Goal: Task Accomplishment & Management: Complete application form

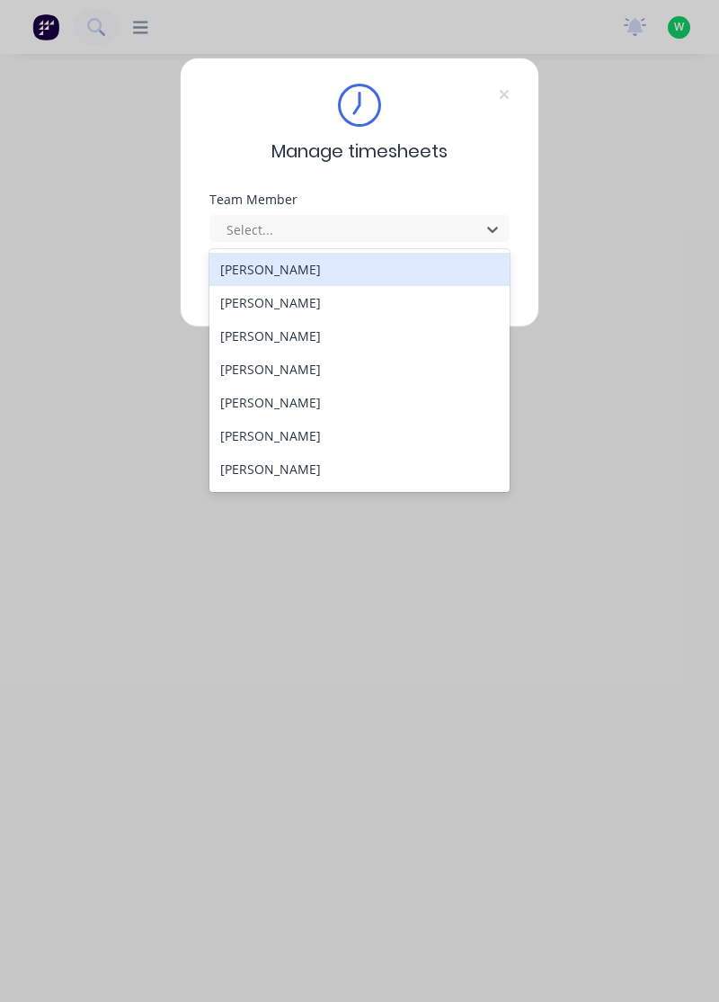
click at [267, 334] on div "[PERSON_NAME]" at bounding box center [360, 335] width 301 height 33
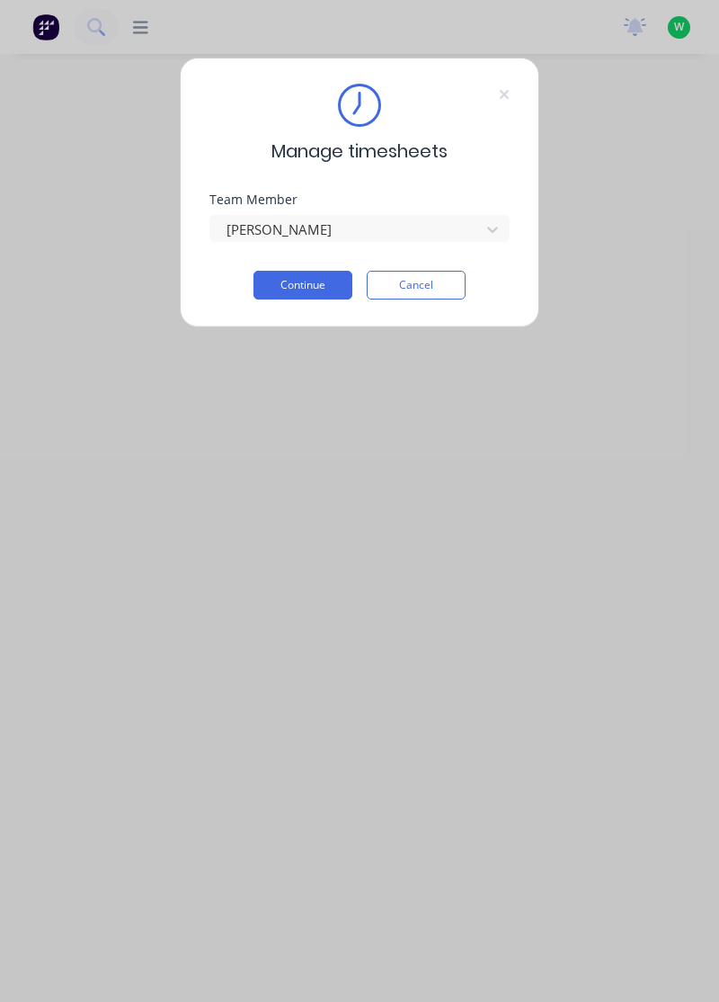
click at [304, 283] on button "Continue" at bounding box center [303, 285] width 99 height 29
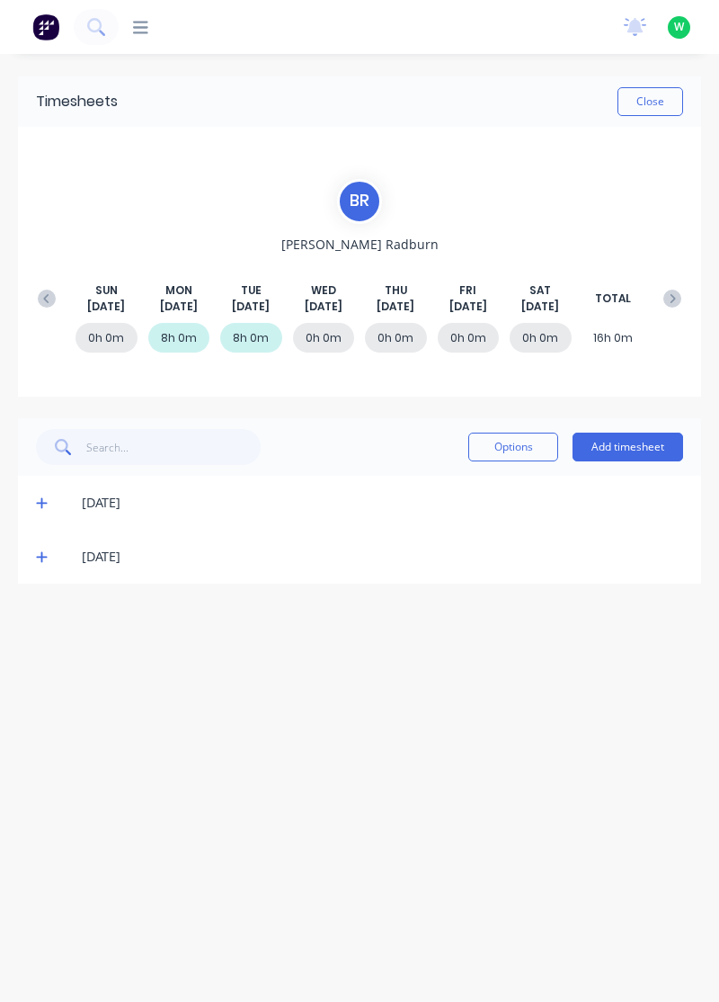
click at [635, 442] on button "Add timesheet" at bounding box center [628, 447] width 111 height 29
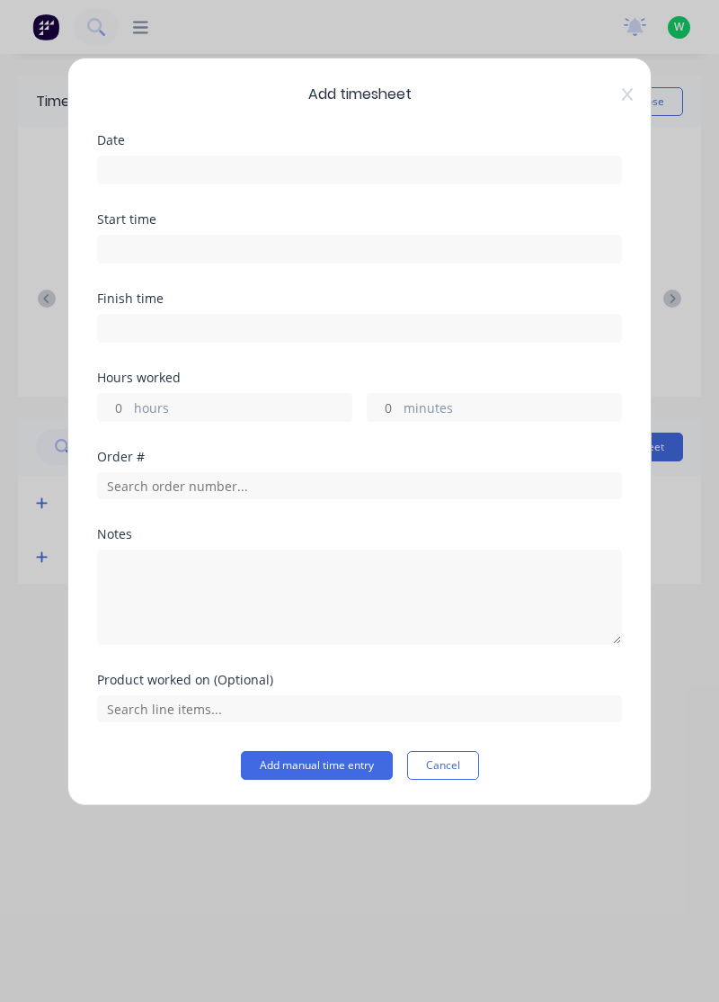
click at [119, 404] on input "hours" at bounding box center [113, 407] width 31 height 27
type input "1"
click at [129, 157] on input at bounding box center [359, 169] width 523 height 27
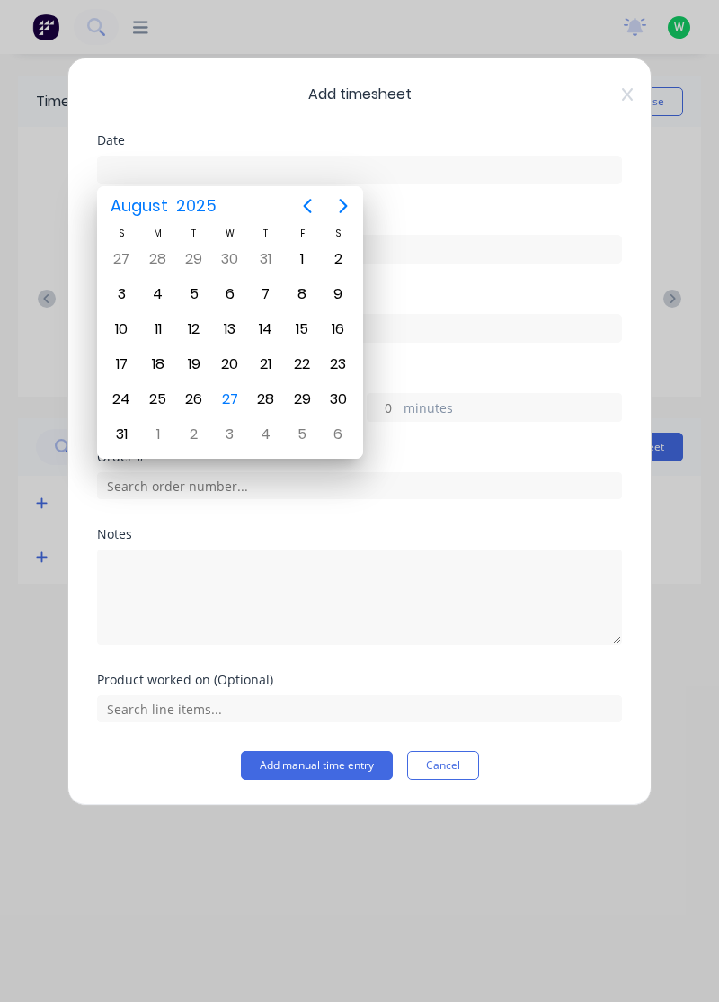
click at [229, 397] on div "27" at bounding box center [230, 399] width 27 height 27
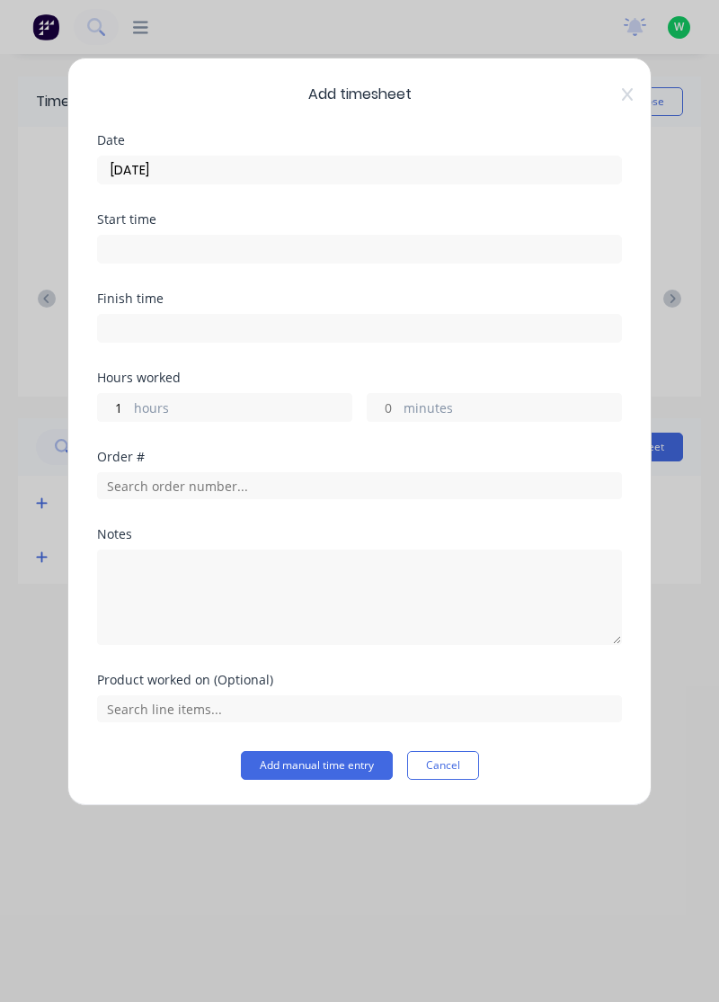
type input "[DATE]"
click at [388, 401] on input "minutes" at bounding box center [383, 407] width 31 height 27
type input "30"
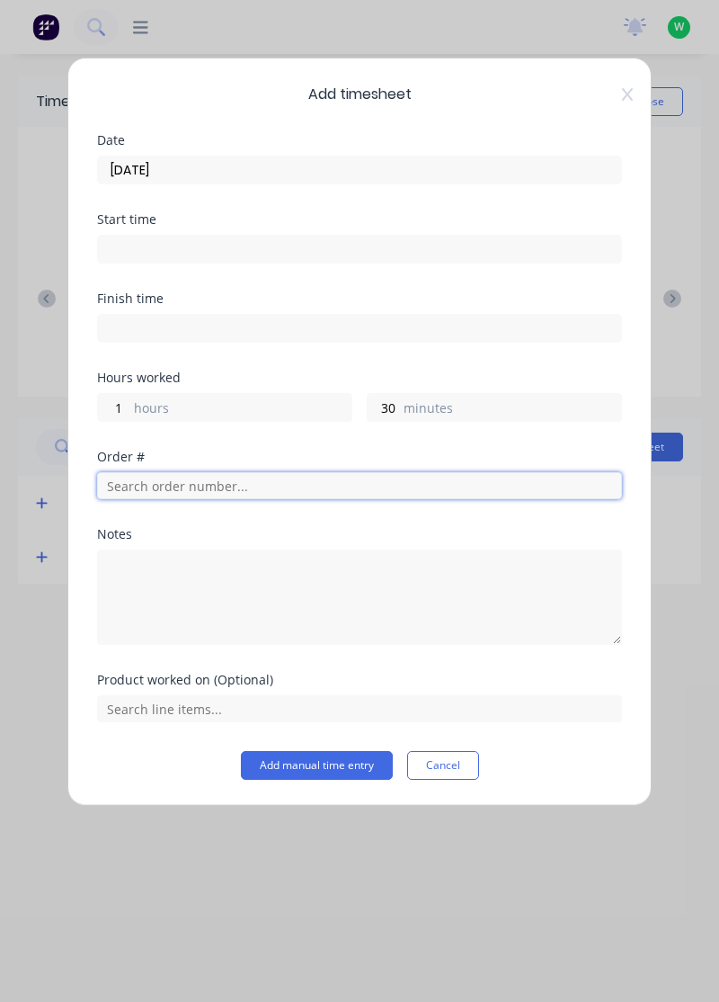
click at [183, 484] on input "text" at bounding box center [359, 485] width 525 height 27
type input "17943"
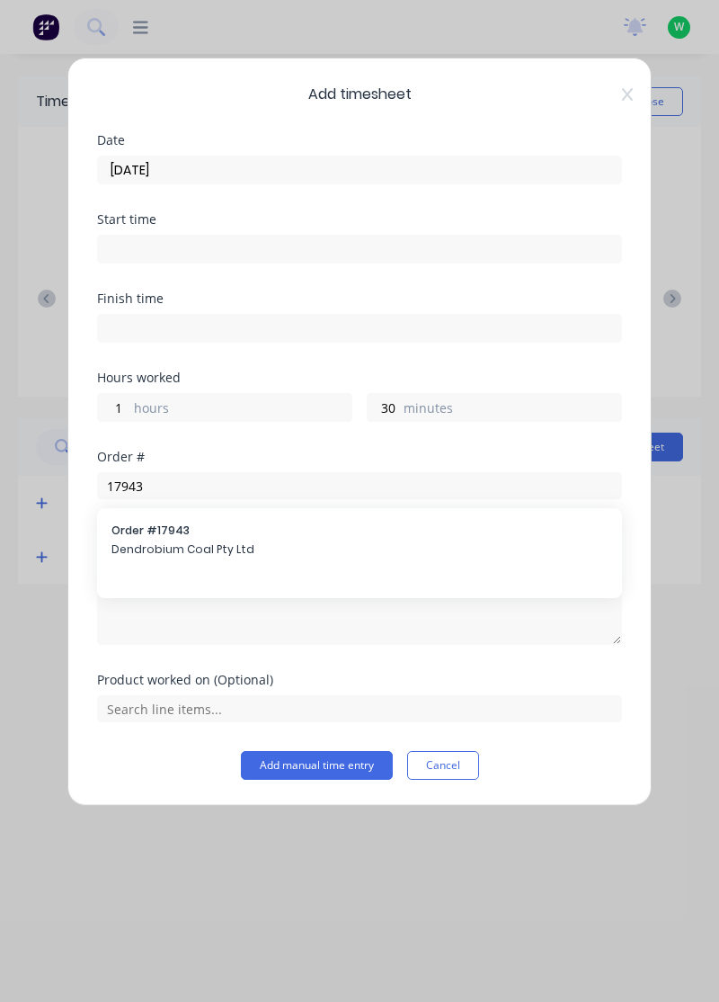
click at [187, 552] on span "Dendrobium Coal Pty Ltd" at bounding box center [359, 549] width 496 height 16
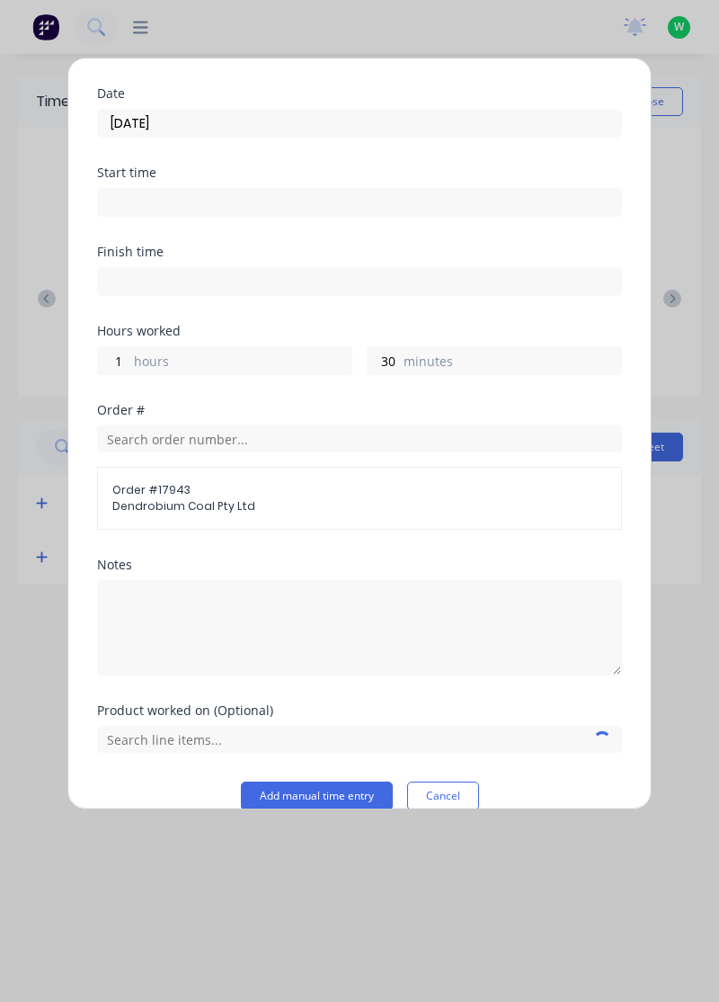
scroll to position [70, 0]
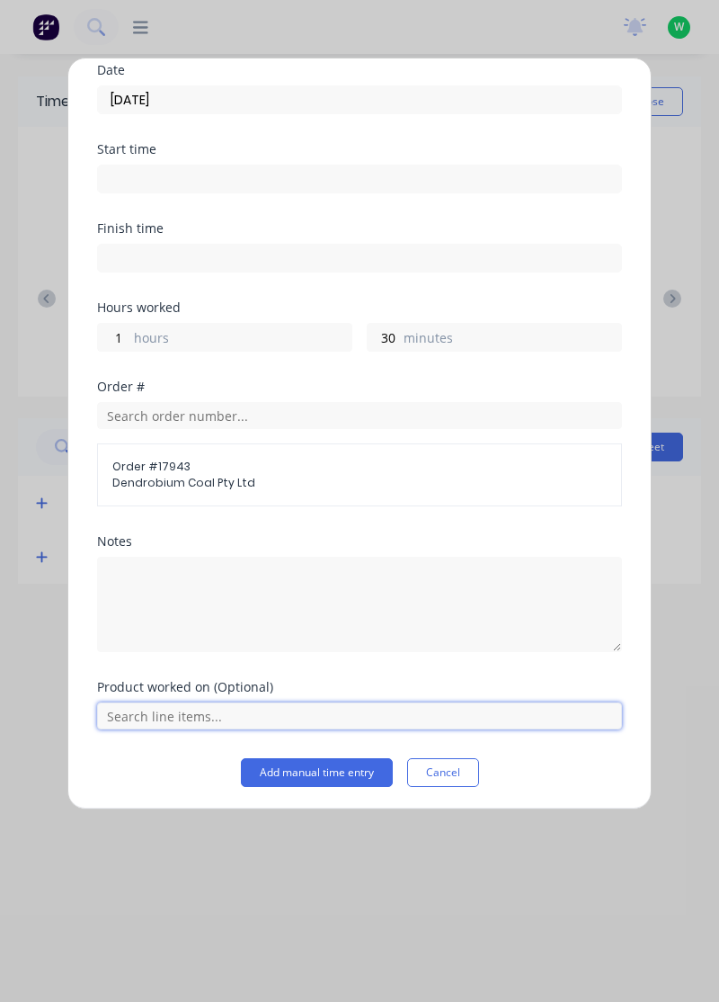
click at [176, 708] on input "text" at bounding box center [359, 715] width 525 height 27
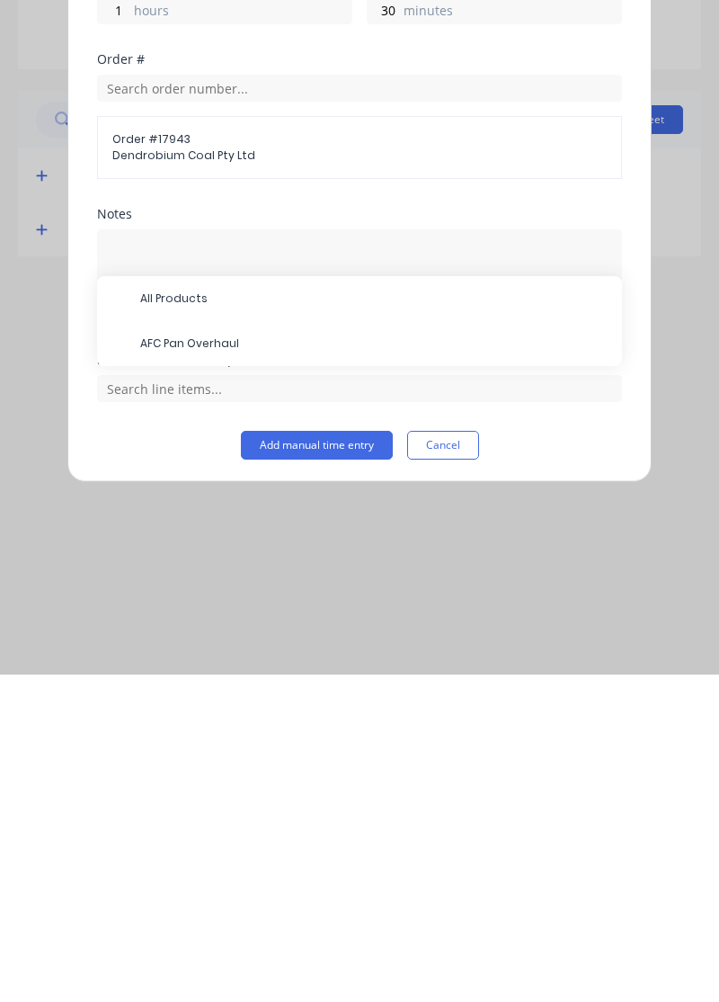
click at [193, 664] on span "AFC Pan Overhaul" at bounding box center [374, 671] width 468 height 16
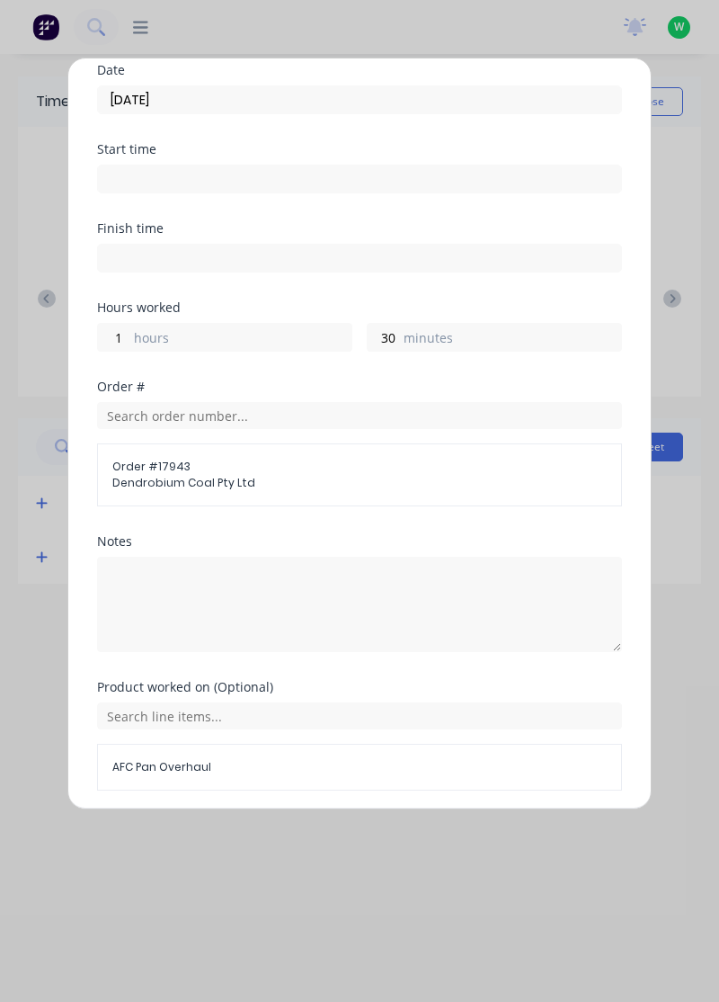
scroll to position [130, 0]
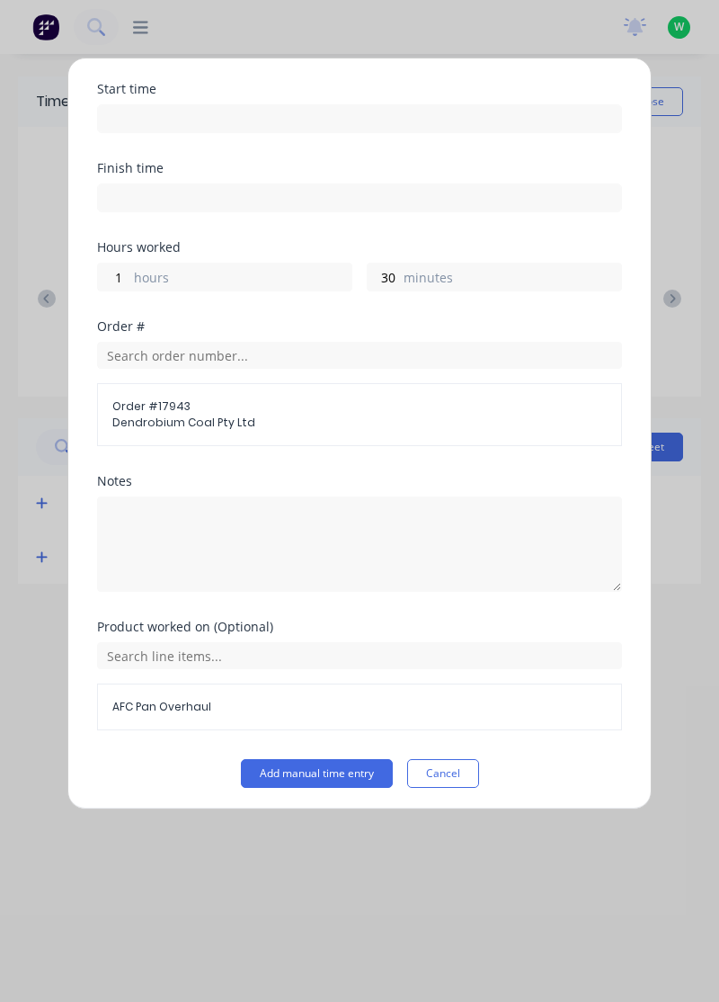
click at [324, 773] on button "Add manual time entry" at bounding box center [317, 773] width 152 height 29
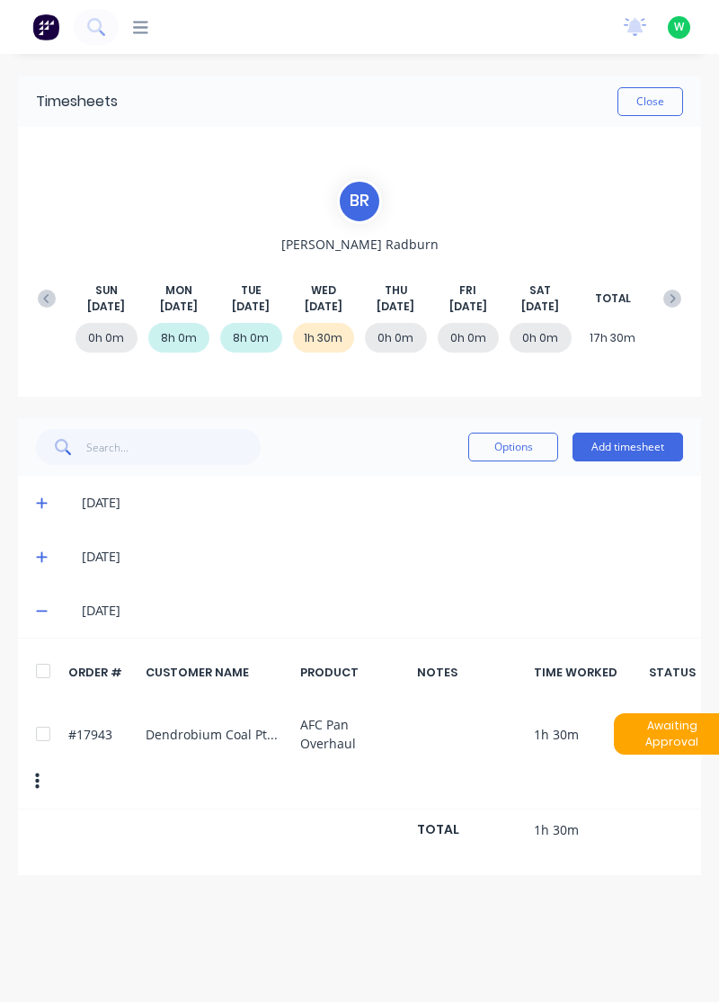
click at [622, 449] on button "Add timesheet" at bounding box center [628, 447] width 111 height 29
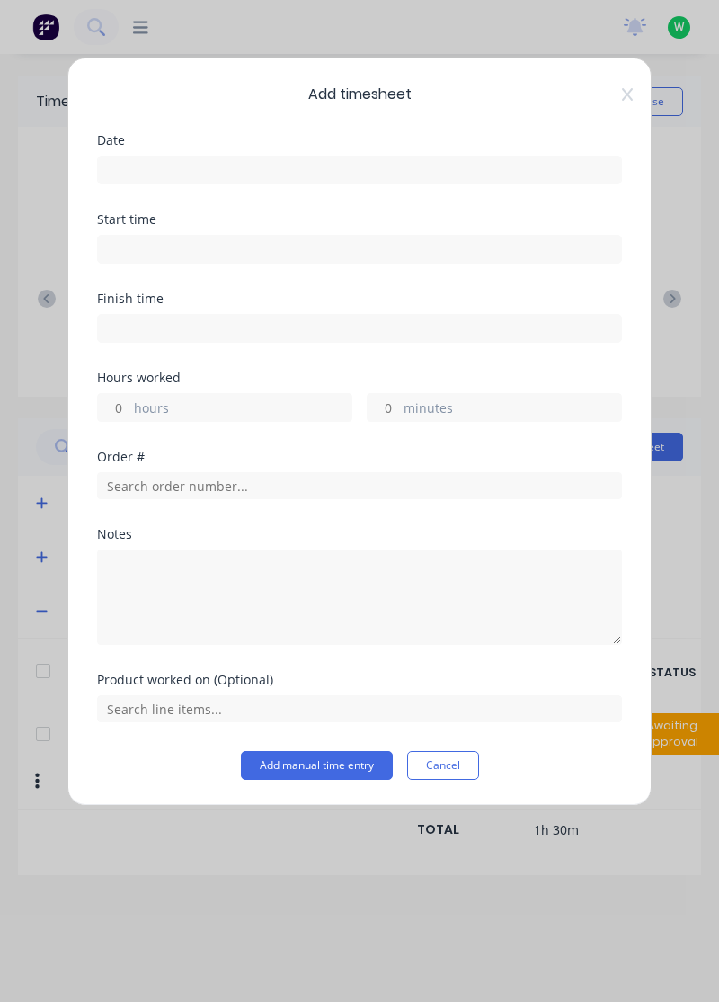
click at [136, 162] on input at bounding box center [359, 169] width 523 height 27
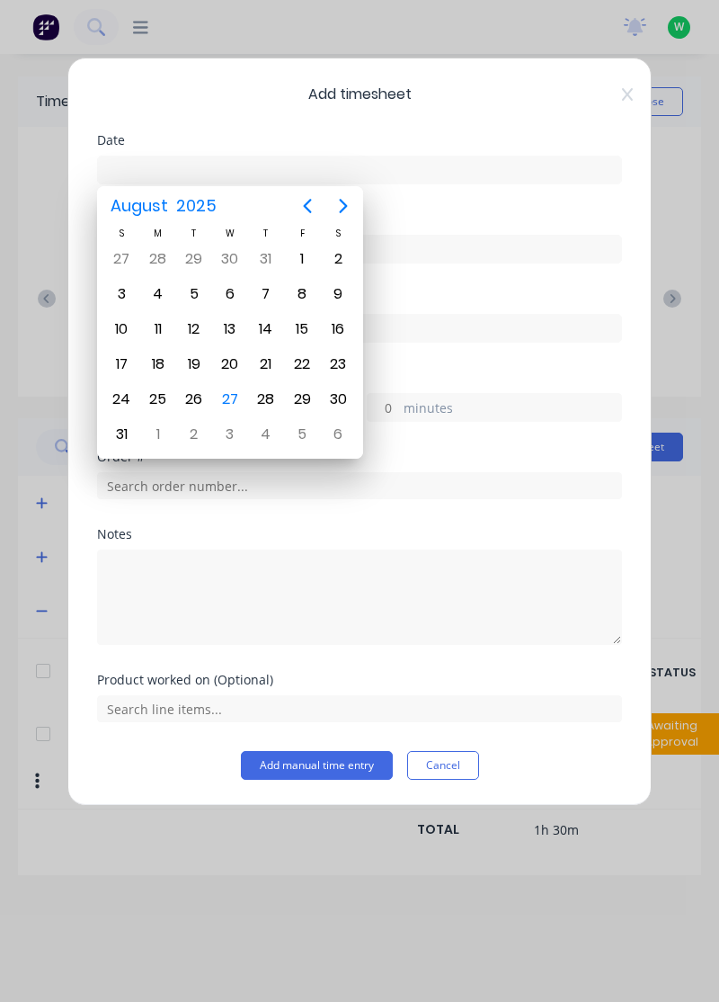
click at [236, 394] on div "27" at bounding box center [230, 399] width 27 height 27
type input "[DATE]"
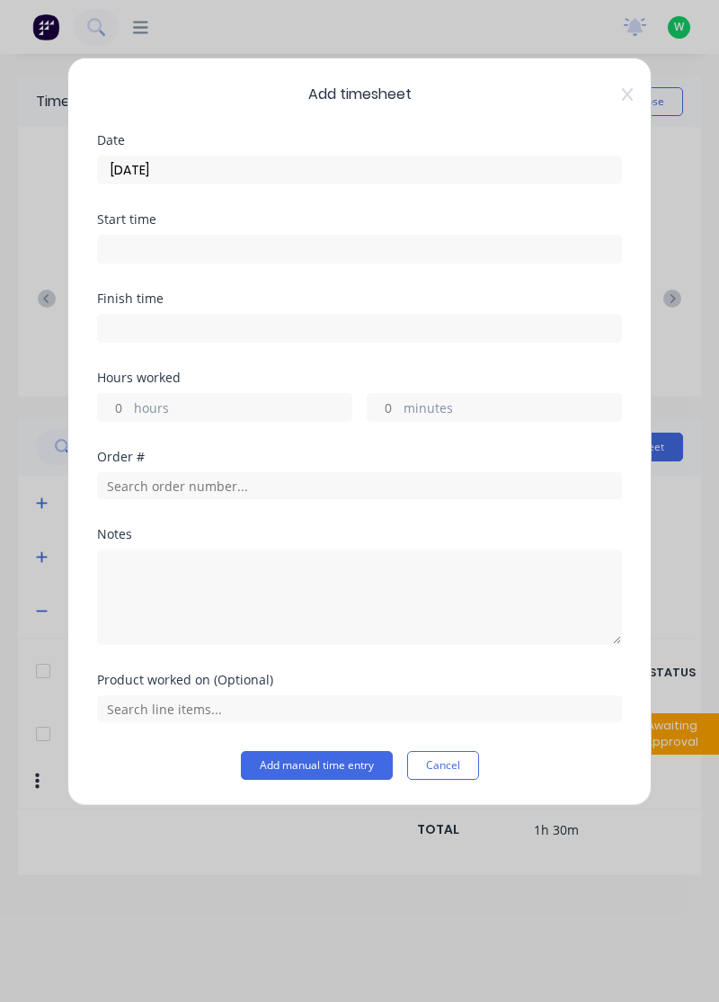
click at [126, 397] on input "hours" at bounding box center [113, 407] width 31 height 27
type input "6"
click at [385, 411] on input "minutes" at bounding box center [383, 407] width 31 height 27
type input "30"
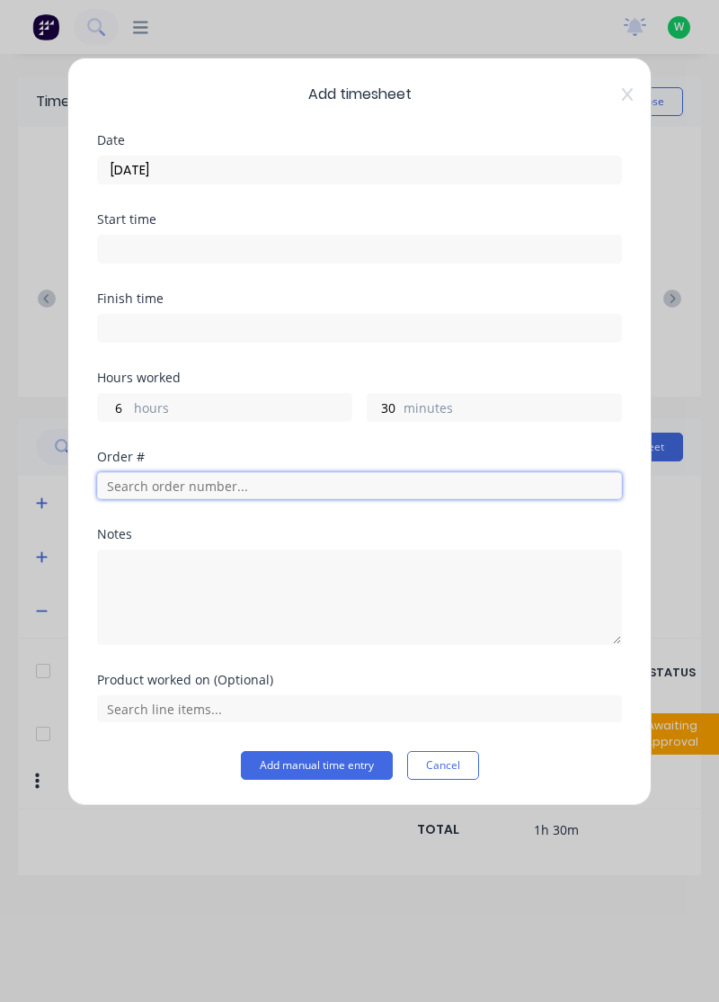
click at [163, 478] on input "text" at bounding box center [359, 485] width 525 height 27
type input "18406"
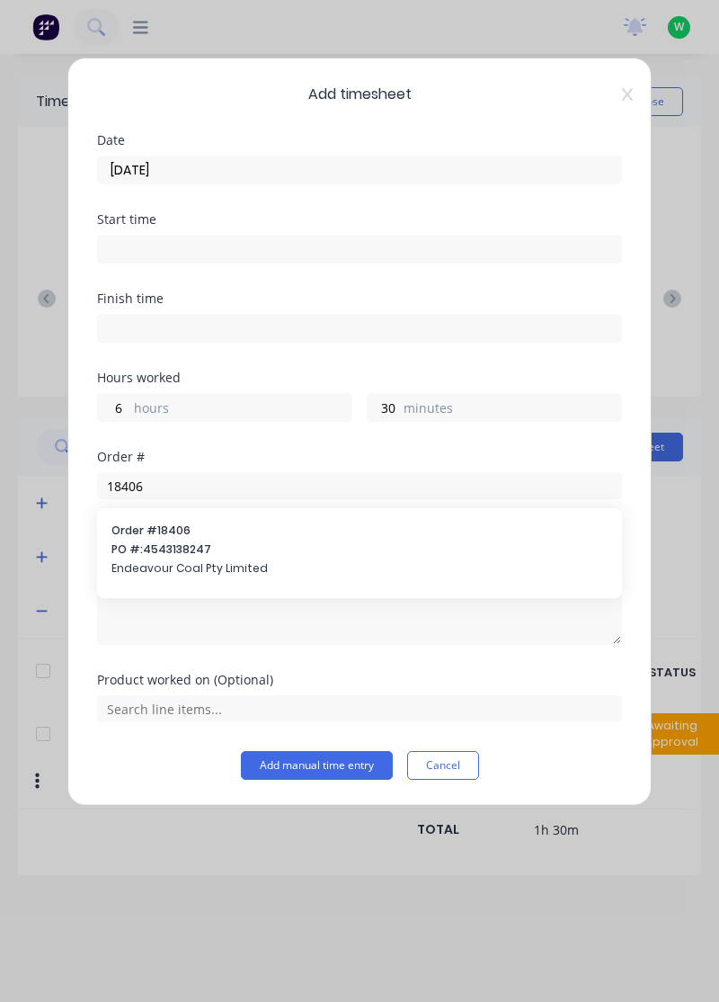
click at [171, 560] on span "Endeavour Coal Pty Limited" at bounding box center [359, 568] width 496 height 16
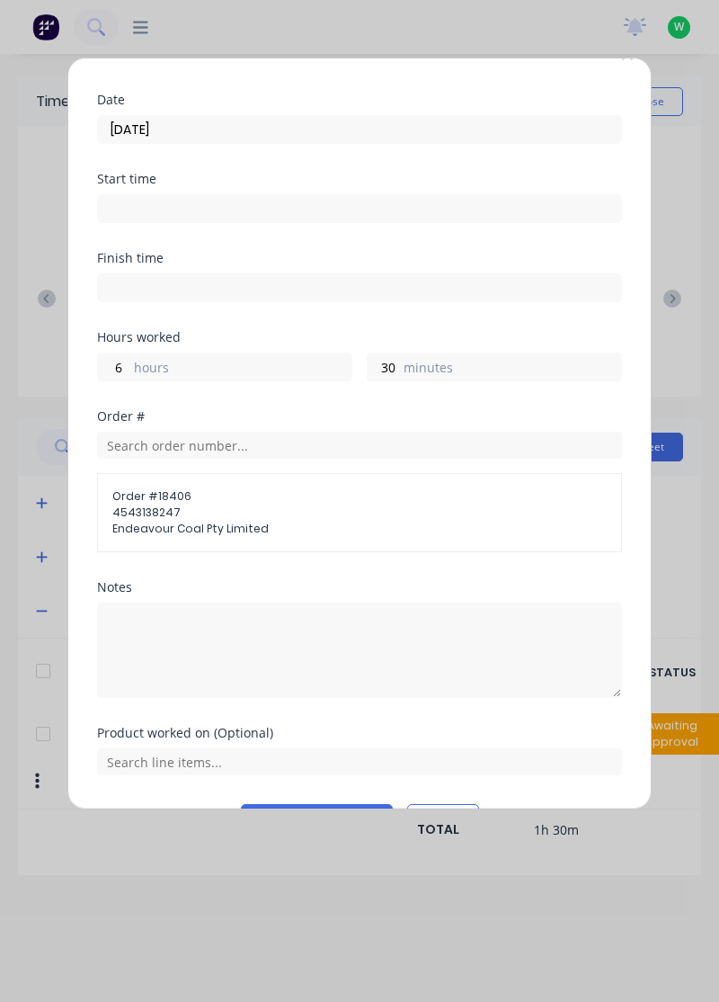
scroll to position [86, 0]
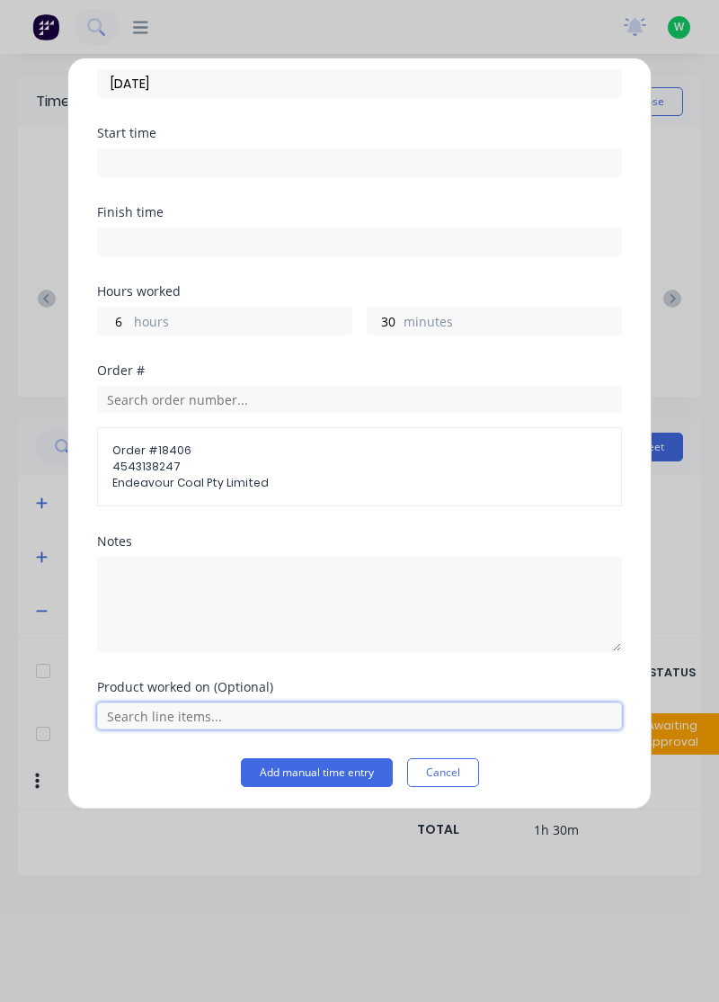
click at [179, 709] on input "text" at bounding box center [359, 715] width 525 height 27
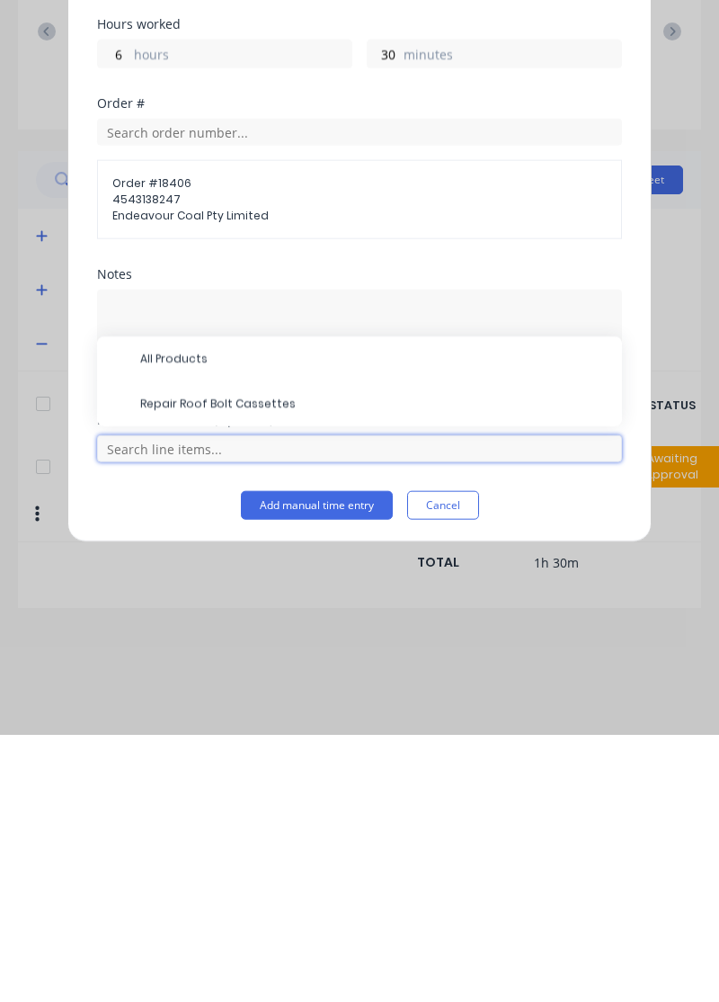
scroll to position [48, 0]
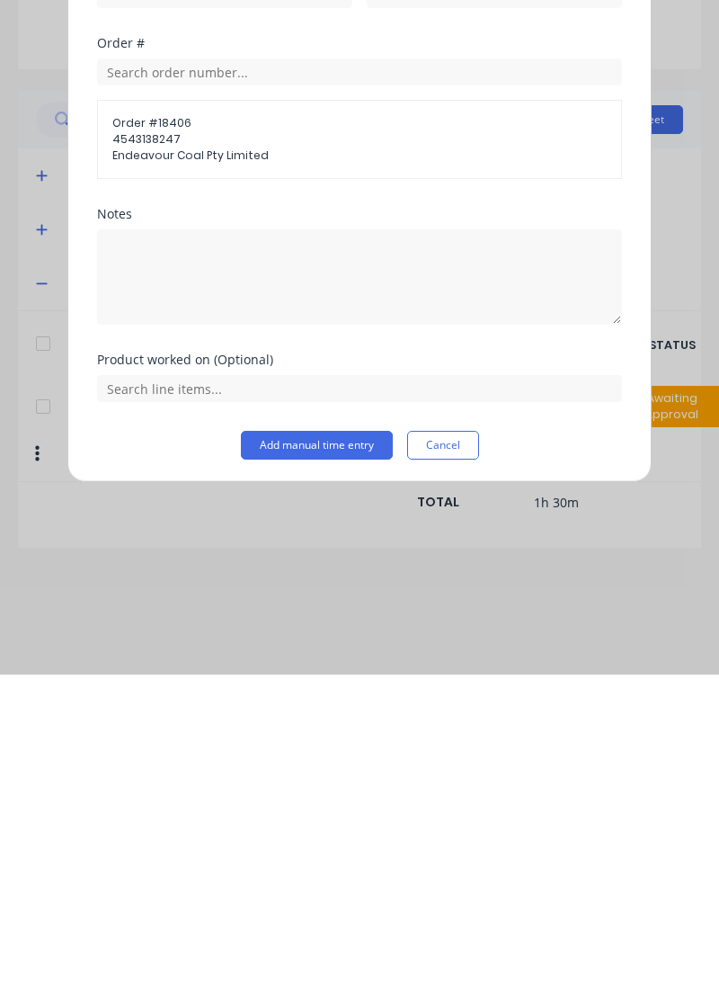
click at [450, 763] on button "Cancel" at bounding box center [443, 772] width 72 height 29
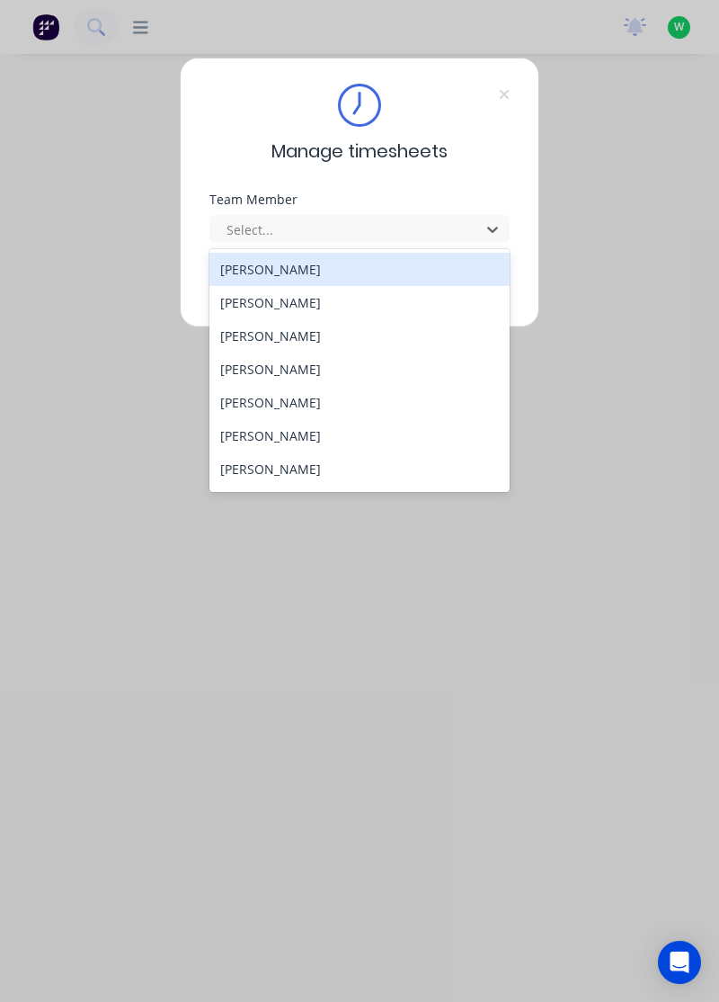
click at [263, 331] on div "[PERSON_NAME]" at bounding box center [360, 335] width 301 height 33
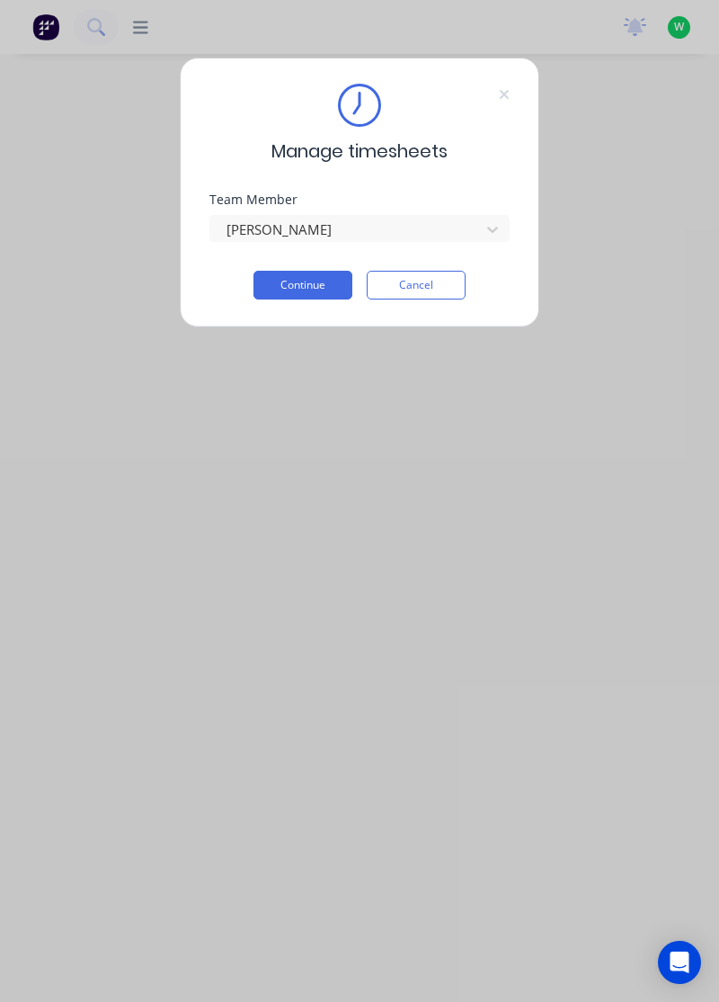
click at [316, 277] on button "Continue" at bounding box center [303, 285] width 99 height 29
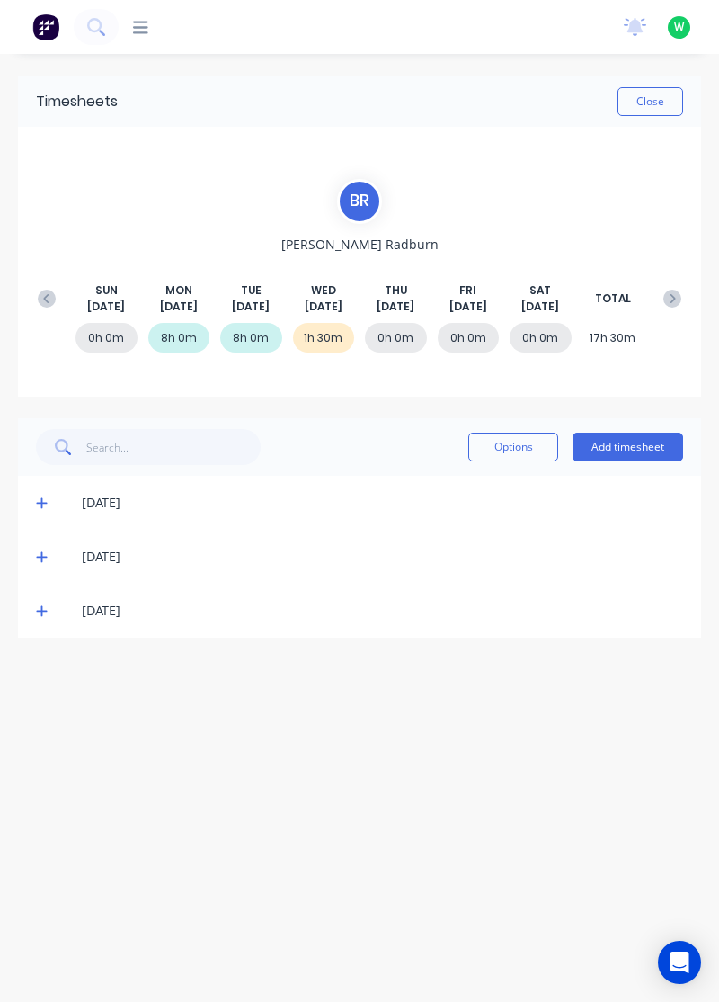
click at [630, 442] on button "Add timesheet" at bounding box center [628, 447] width 111 height 29
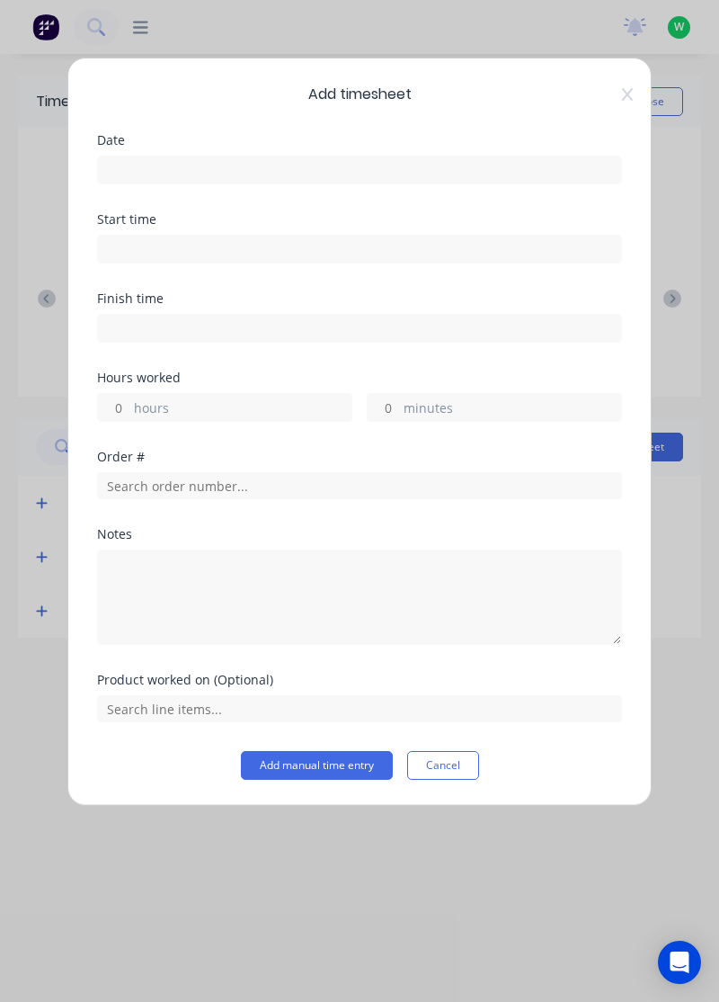
click at [154, 164] on input at bounding box center [359, 169] width 523 height 27
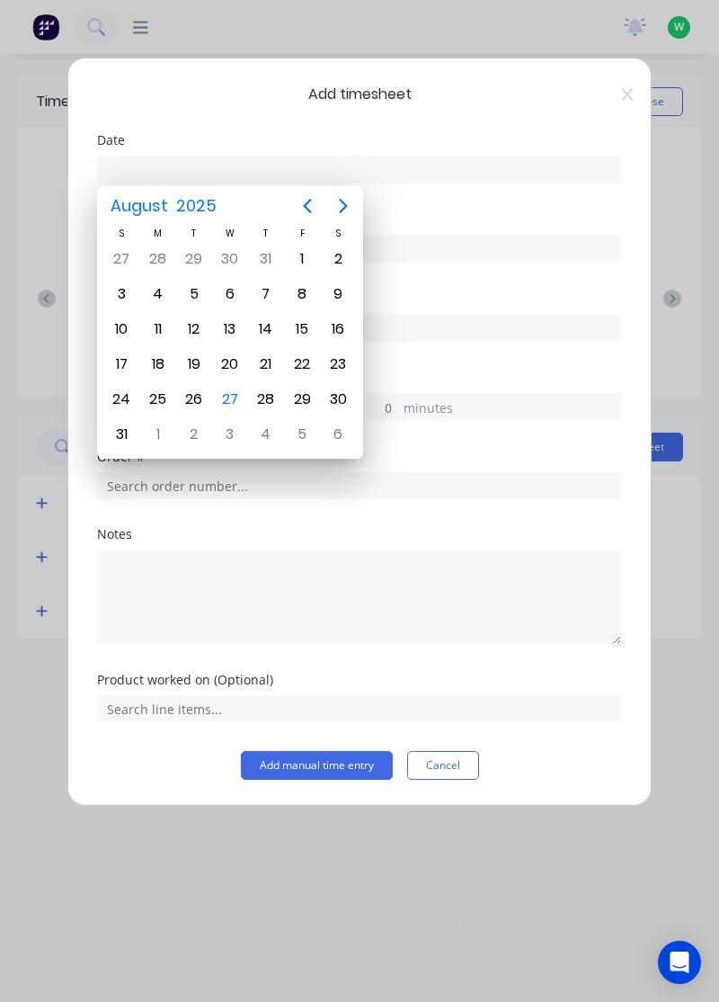
click at [231, 397] on div "27" at bounding box center [230, 399] width 27 height 27
type input "[DATE]"
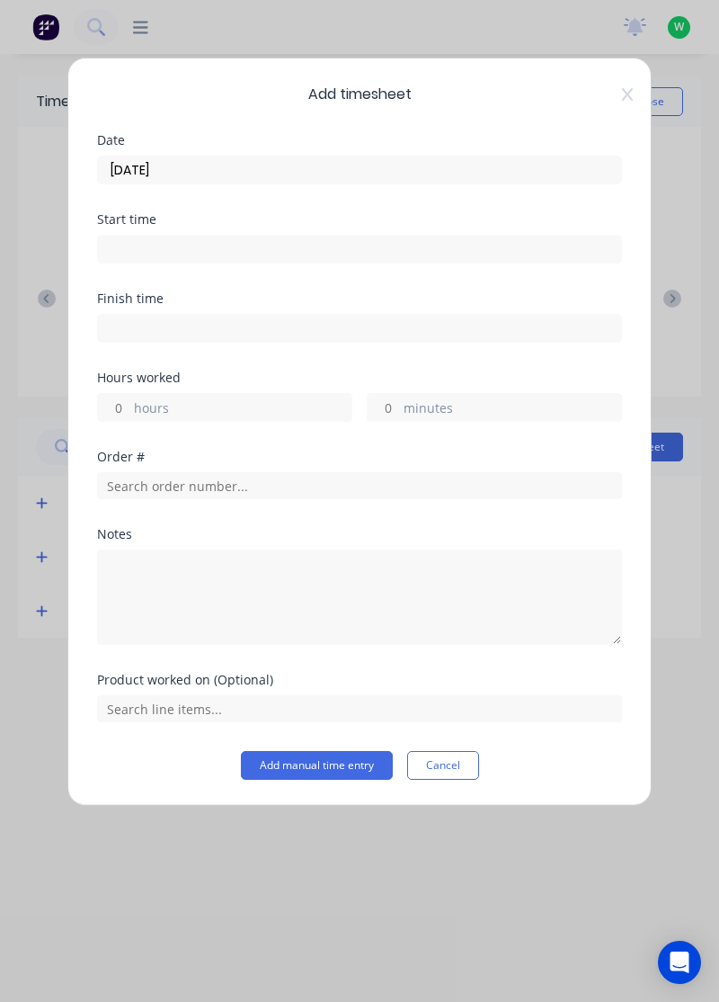
click at [115, 399] on input "hours" at bounding box center [113, 407] width 31 height 27
type input "6"
click at [385, 397] on input "minutes" at bounding box center [383, 407] width 31 height 27
type input "30"
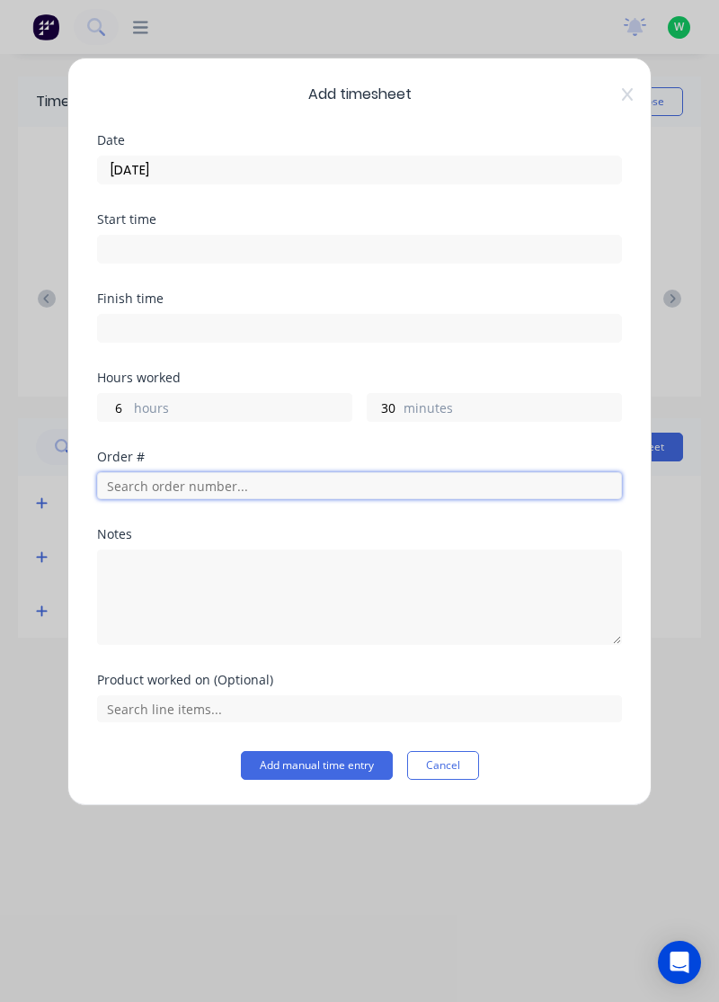
click at [148, 477] on input "text" at bounding box center [359, 485] width 525 height 27
type input "18778"
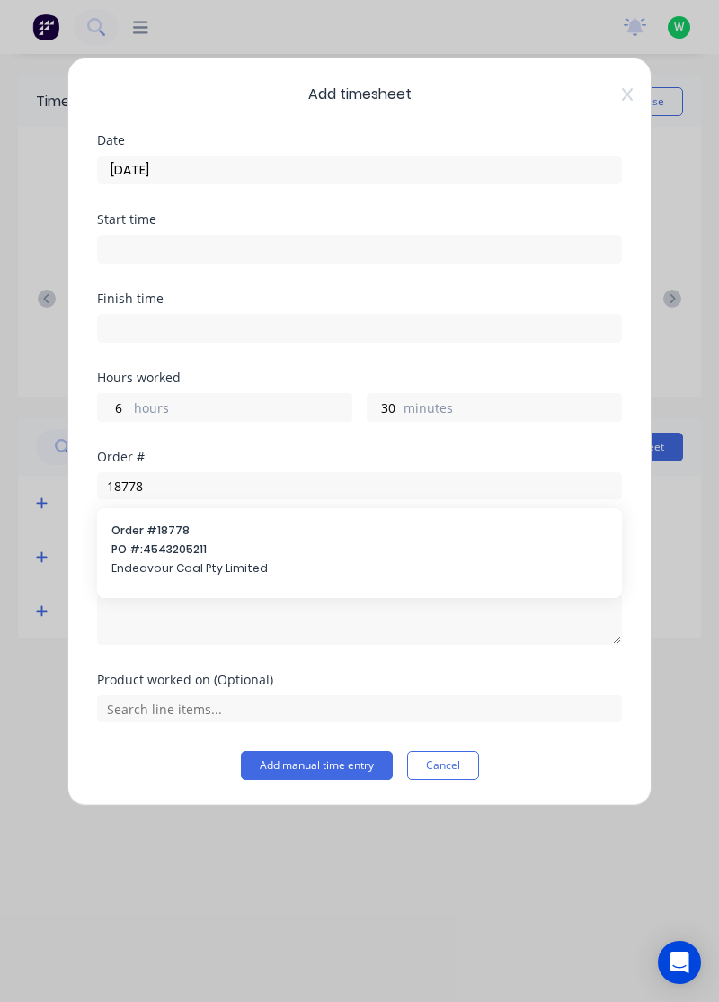
click at [155, 556] on div "Order # 18778 PO #: 4543205211 Endeavour Coal Pty Limited" at bounding box center [359, 551] width 496 height 58
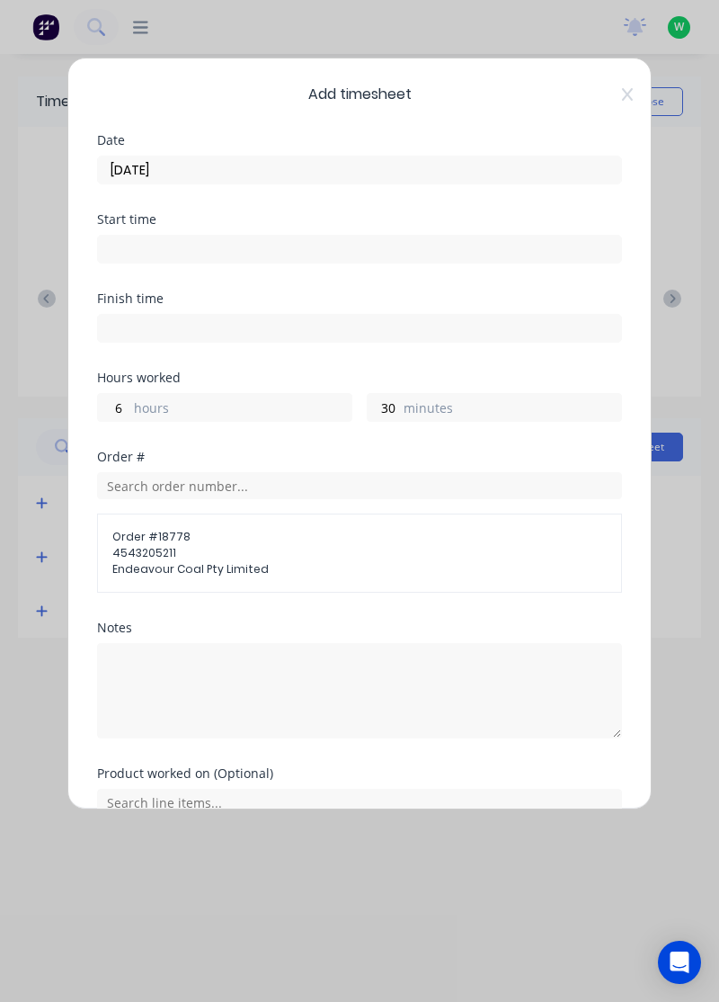
scroll to position [86, 0]
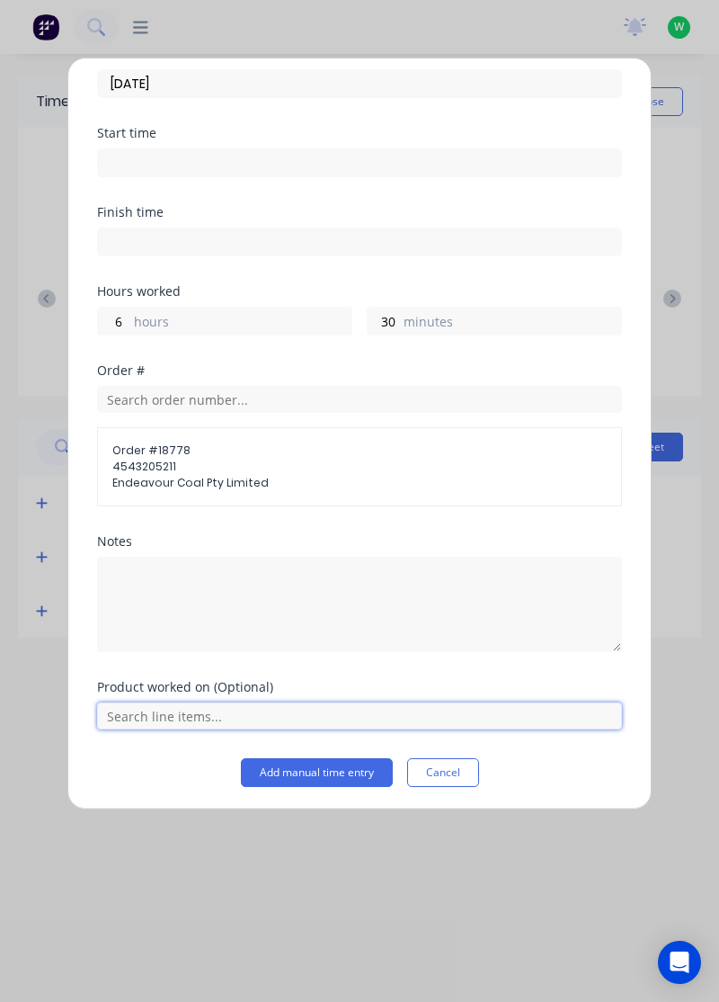
click at [155, 714] on input "text" at bounding box center [359, 715] width 525 height 27
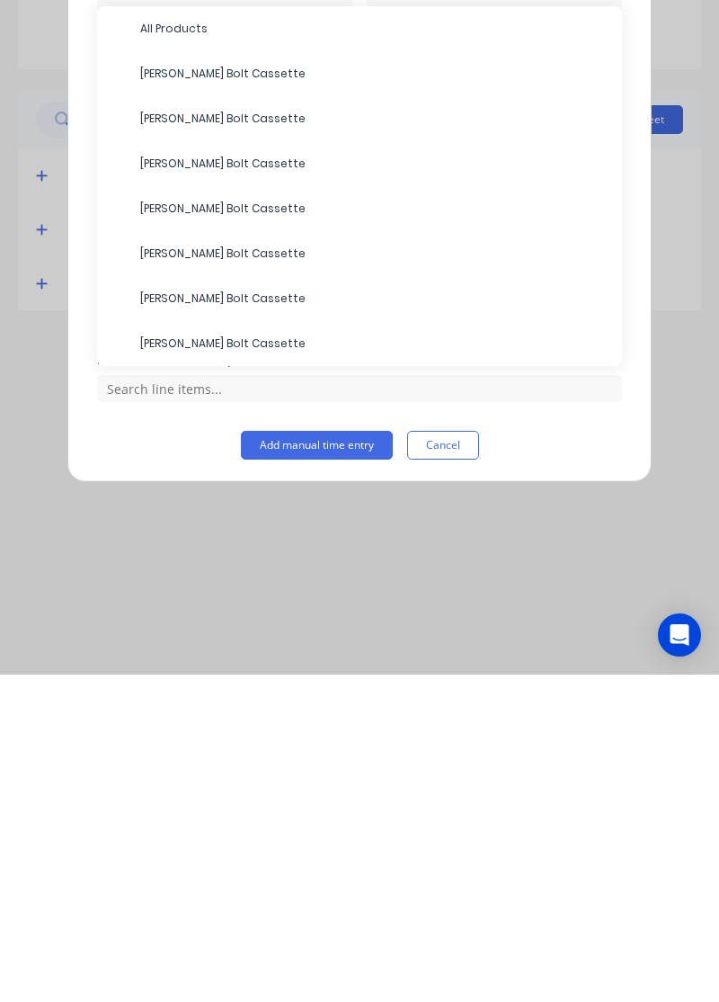
click at [201, 446] on span "RH Miner Bolt Cassette" at bounding box center [374, 446] width 468 height 16
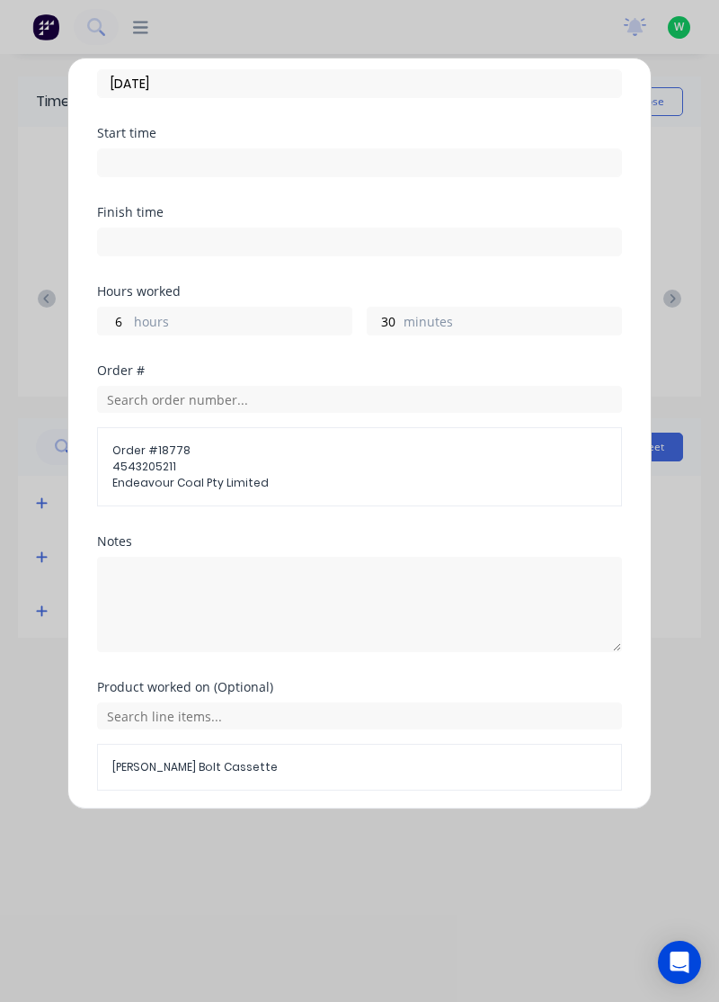
scroll to position [147, 0]
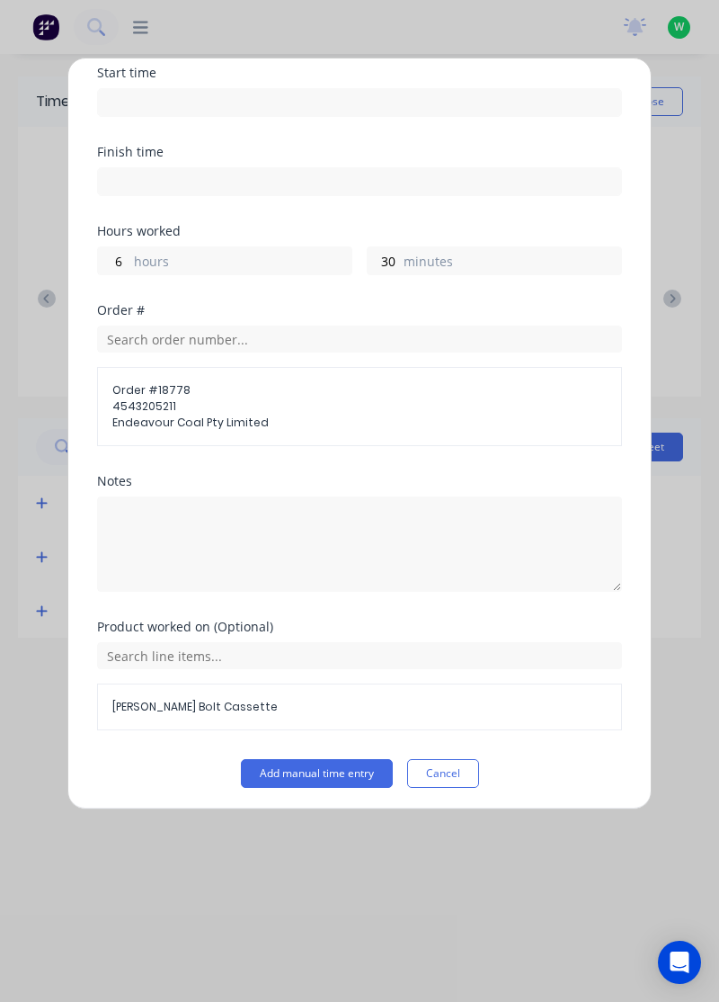
click at [321, 768] on button "Add manual time entry" at bounding box center [317, 773] width 152 height 29
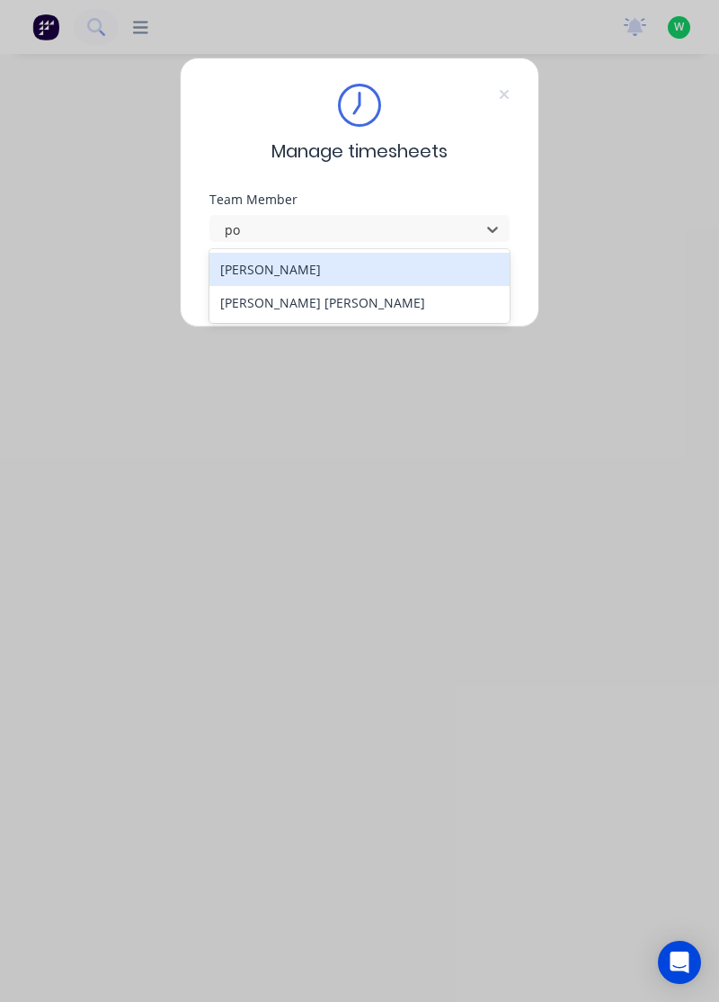
click at [384, 307] on div "[PERSON_NAME] [PERSON_NAME]" at bounding box center [360, 302] width 301 height 33
type input "po"
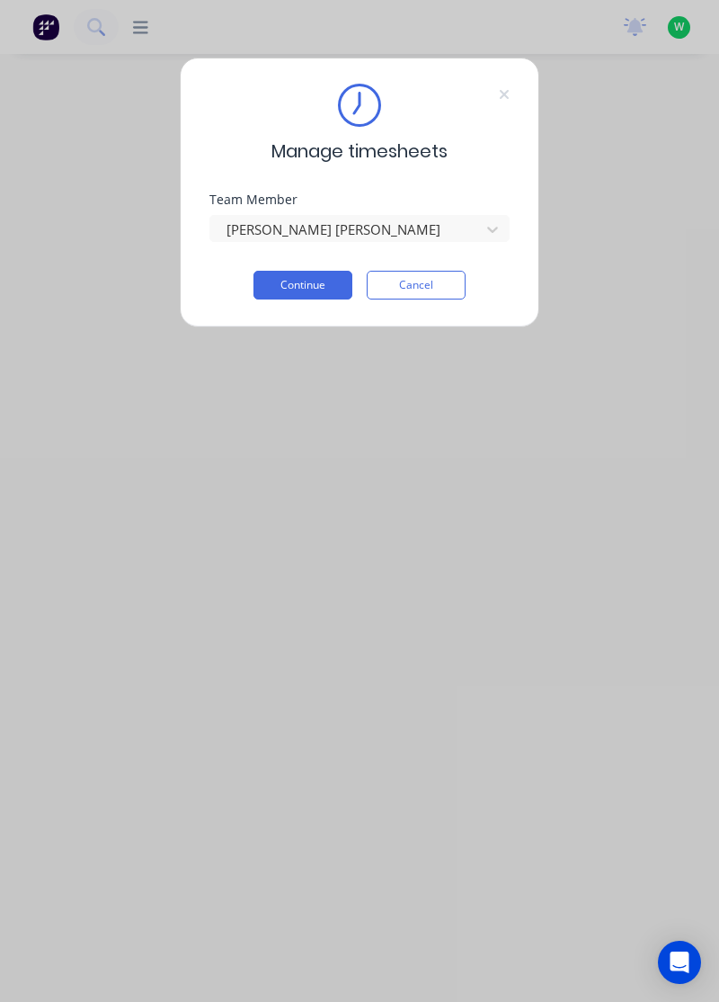
click at [313, 286] on button "Continue" at bounding box center [303, 285] width 99 height 29
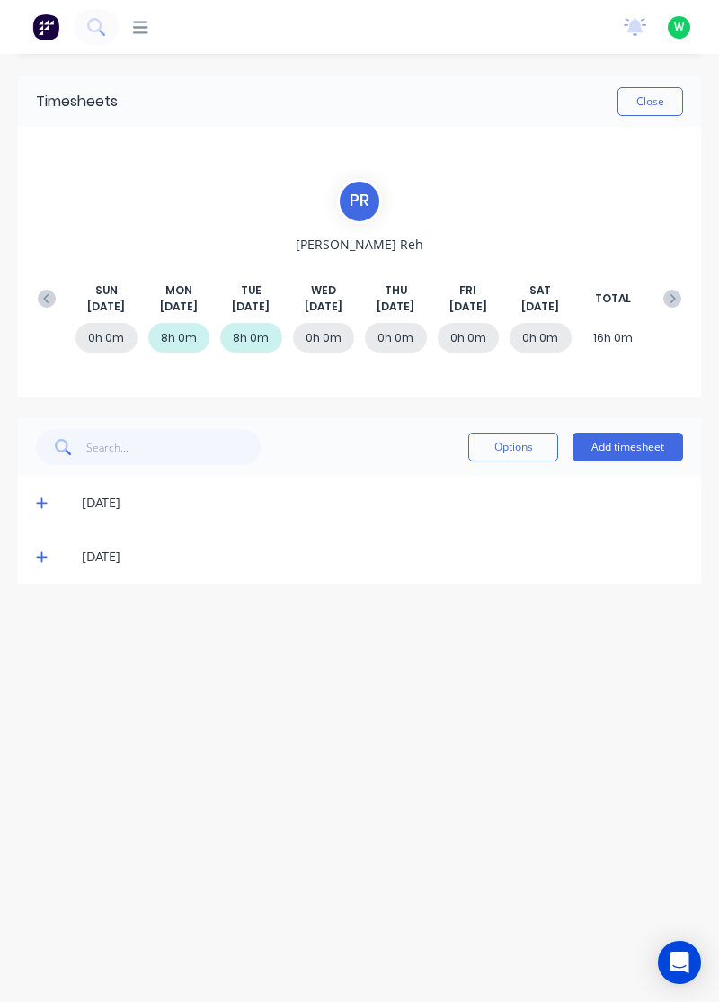
click at [643, 450] on button "Add timesheet" at bounding box center [628, 447] width 111 height 29
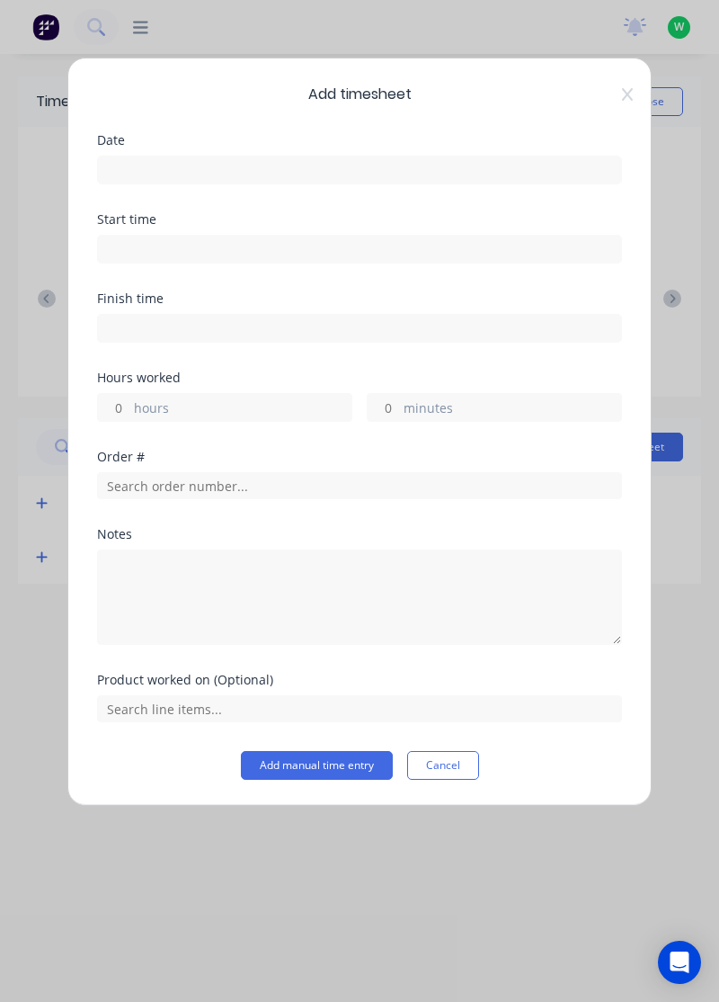
click at [437, 174] on input at bounding box center [359, 169] width 523 height 27
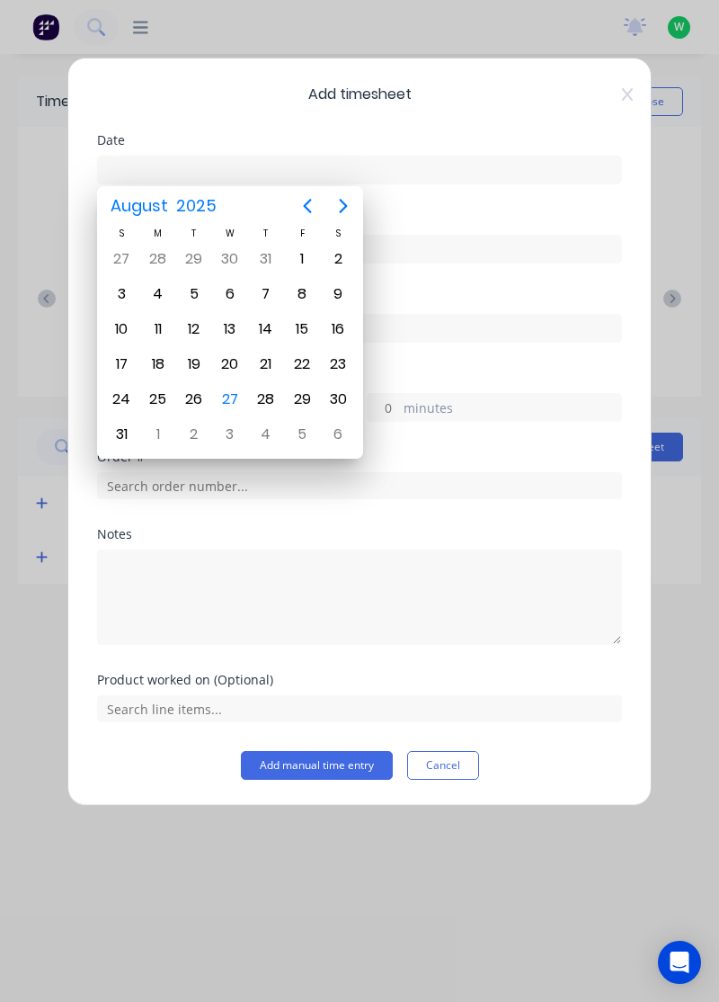
click at [226, 397] on div "27" at bounding box center [230, 399] width 27 height 27
type input "[DATE]"
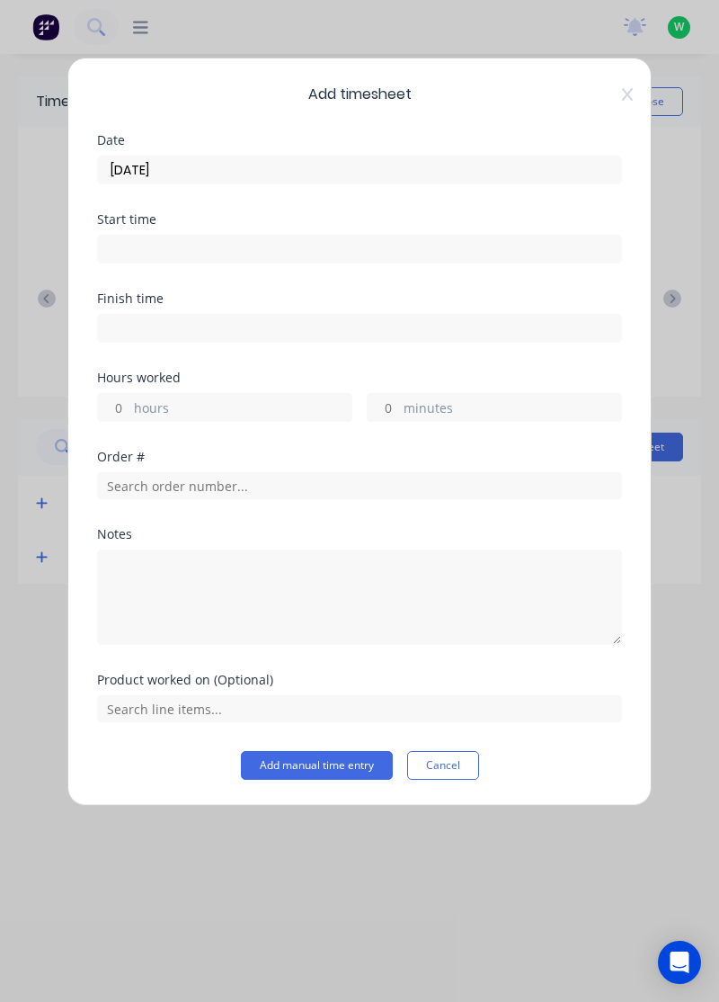
click at [297, 415] on label "hours" at bounding box center [243, 409] width 218 height 22
click at [129, 415] on input "hours" at bounding box center [113, 407] width 31 height 27
type input "8"
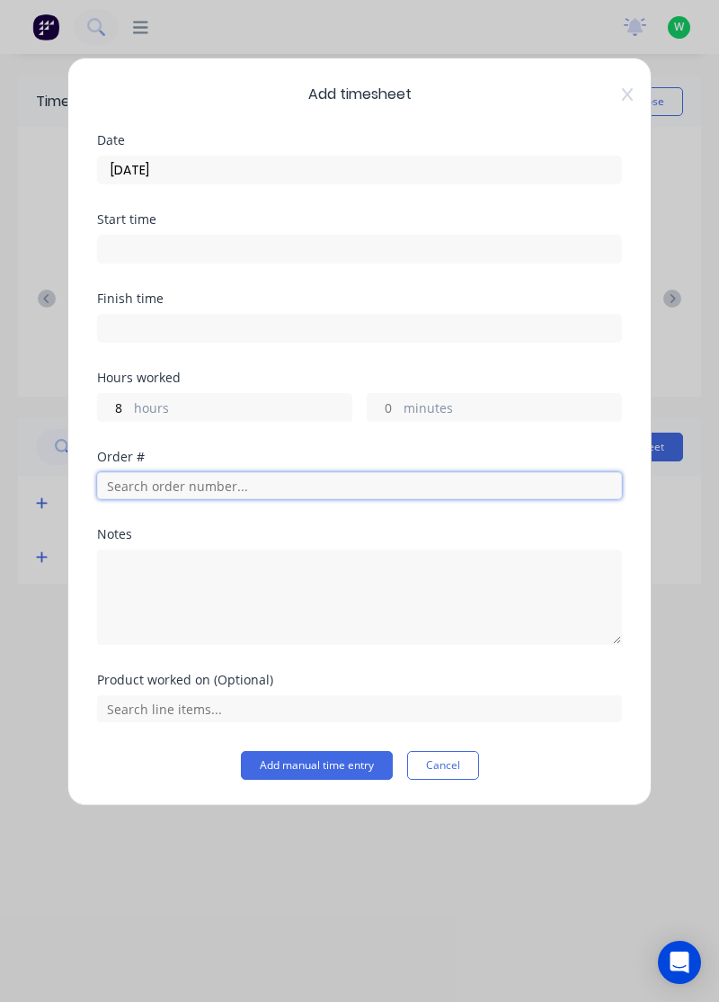
click at [404, 488] on input "text" at bounding box center [359, 485] width 525 height 27
type input "17943"
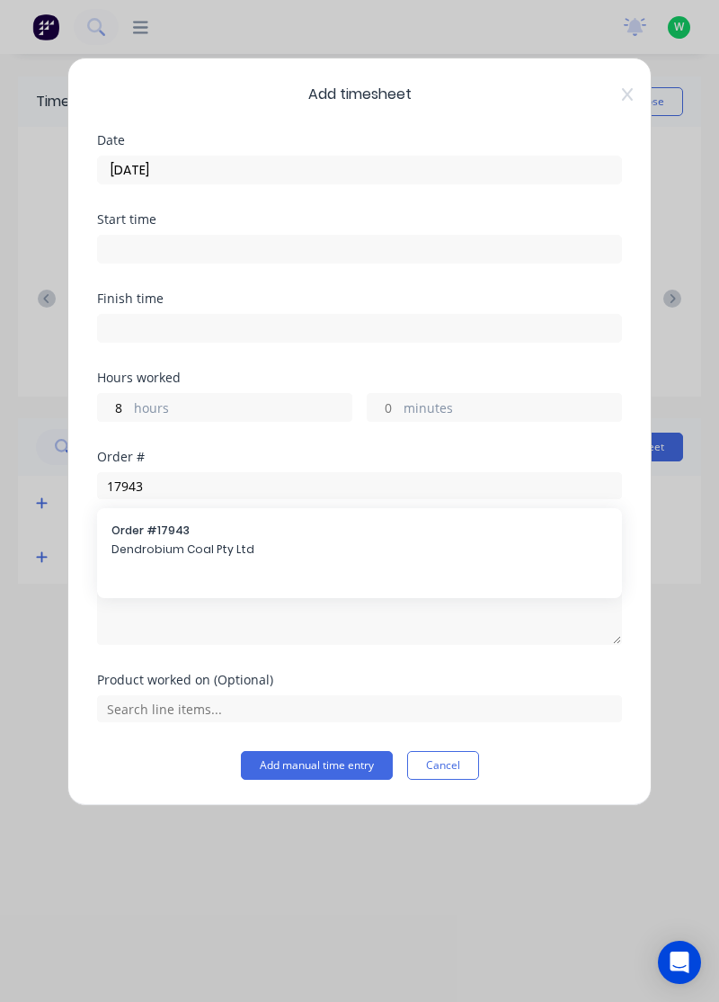
click at [401, 531] on span "Order # 17943" at bounding box center [359, 530] width 496 height 16
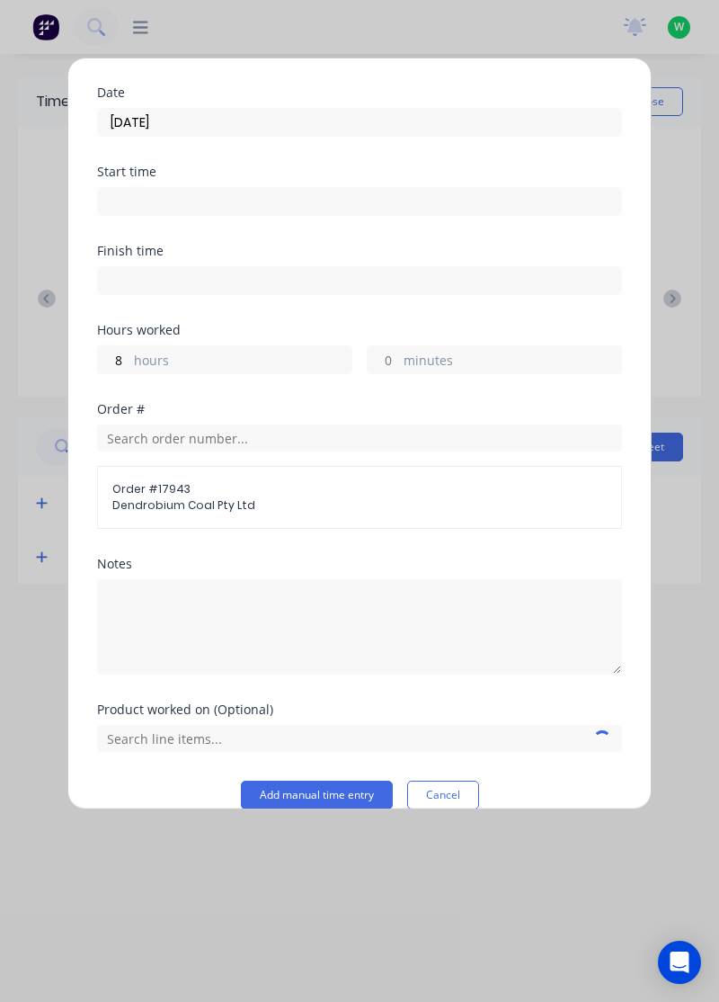
scroll to position [47, 0]
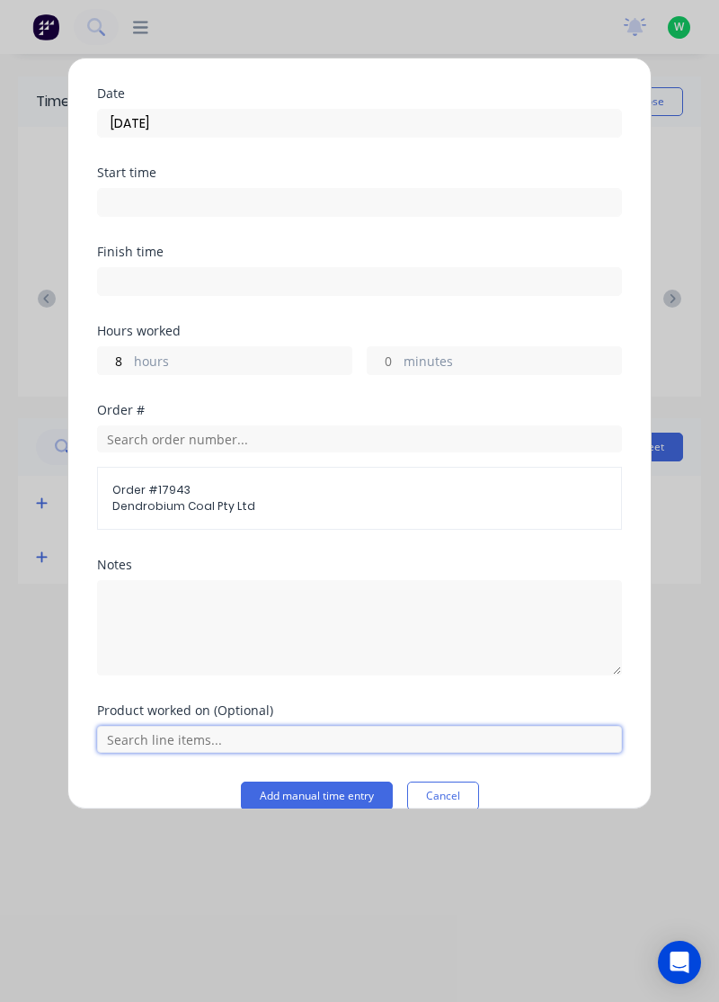
click at [445, 736] on input "text" at bounding box center [359, 739] width 525 height 27
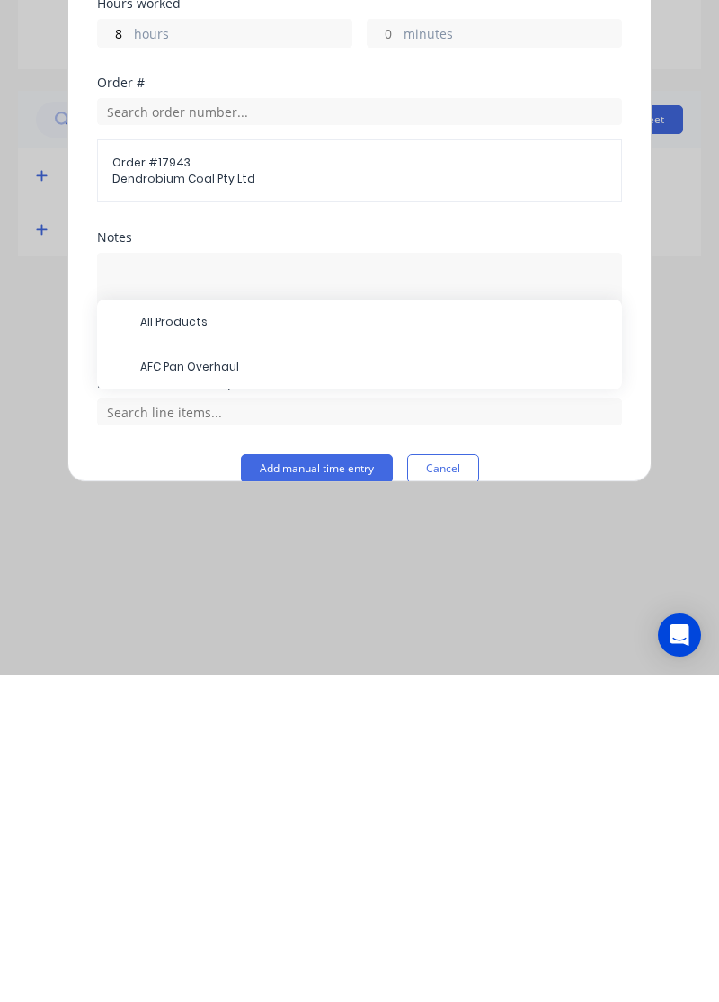
click at [242, 697] on span "AFC Pan Overhaul" at bounding box center [374, 694] width 468 height 16
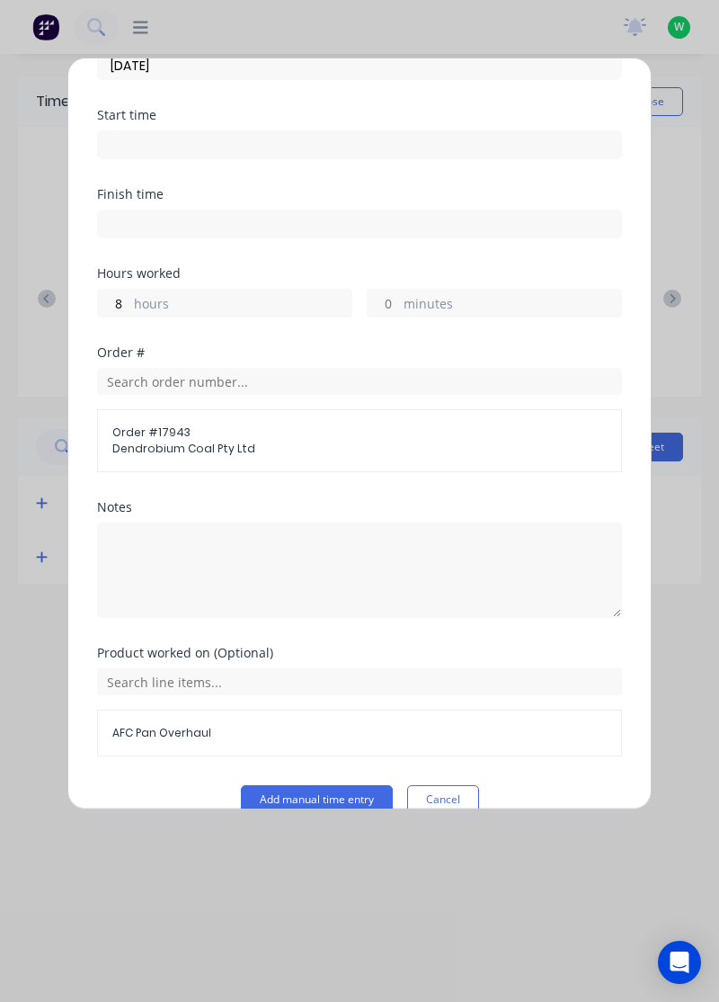
scroll to position [130, 0]
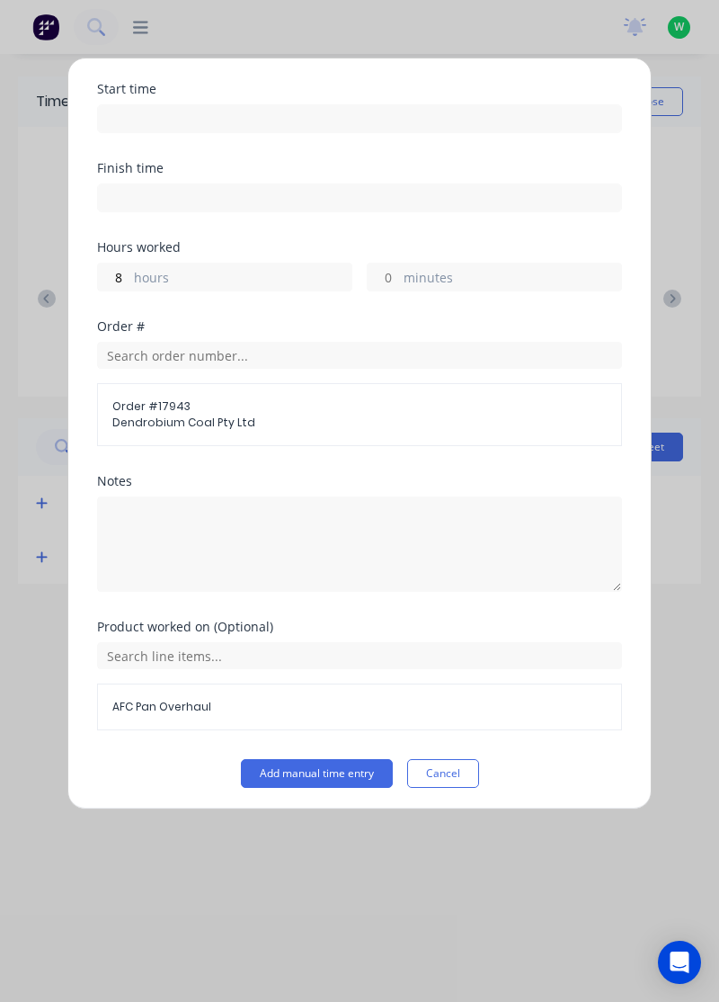
click at [346, 775] on button "Add manual time entry" at bounding box center [317, 773] width 152 height 29
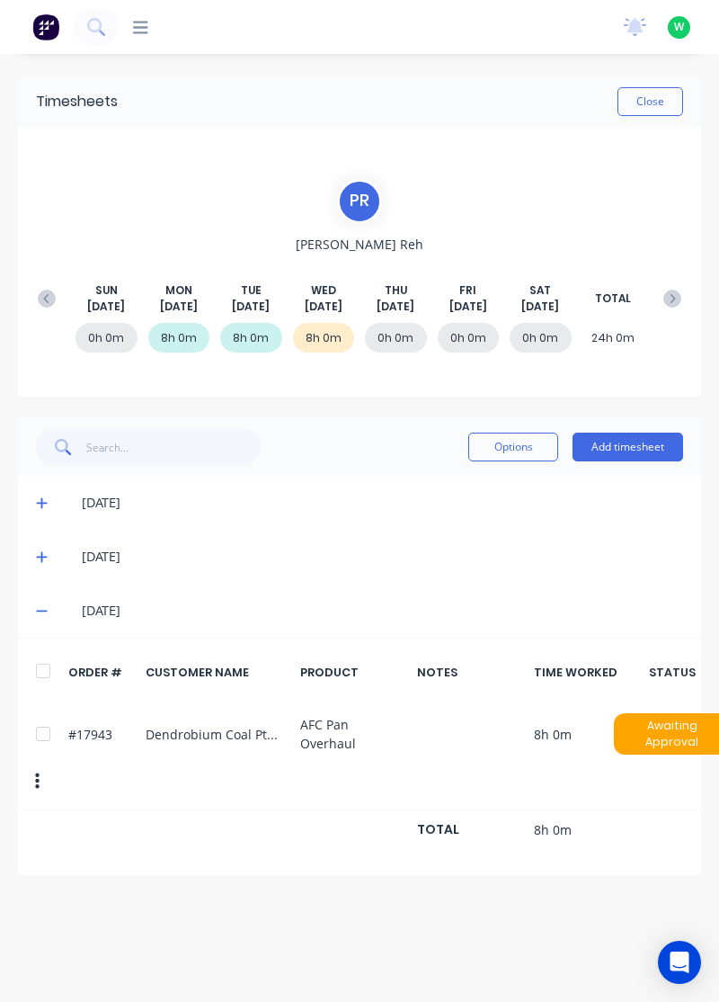
click at [664, 101] on button "Close" at bounding box center [651, 101] width 66 height 29
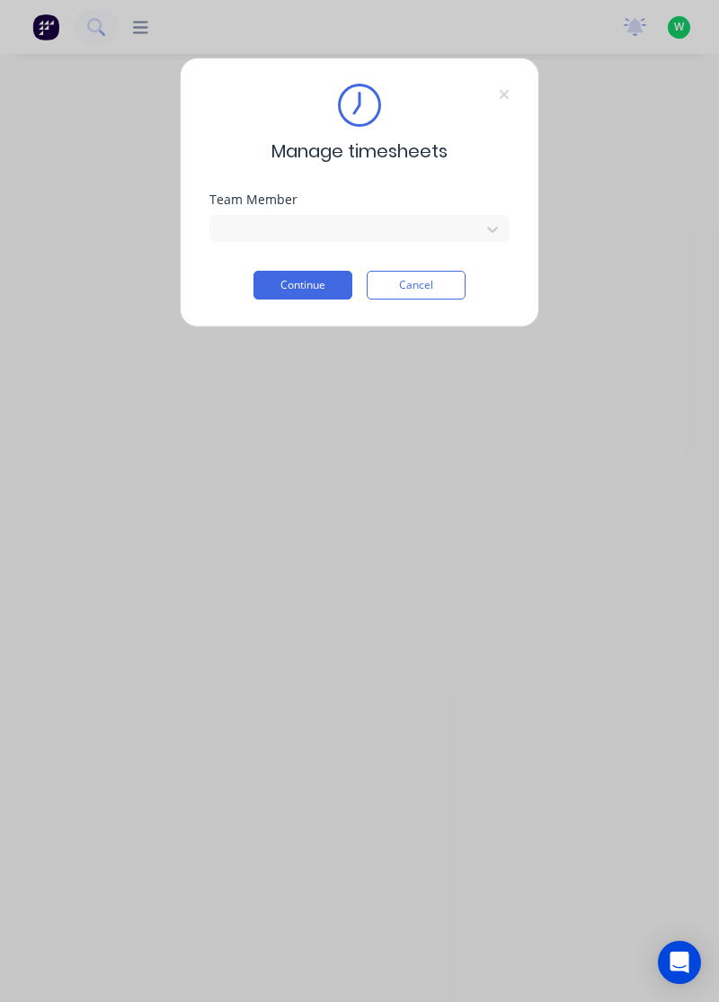
click at [288, 287] on button "Continue" at bounding box center [303, 285] width 99 height 29
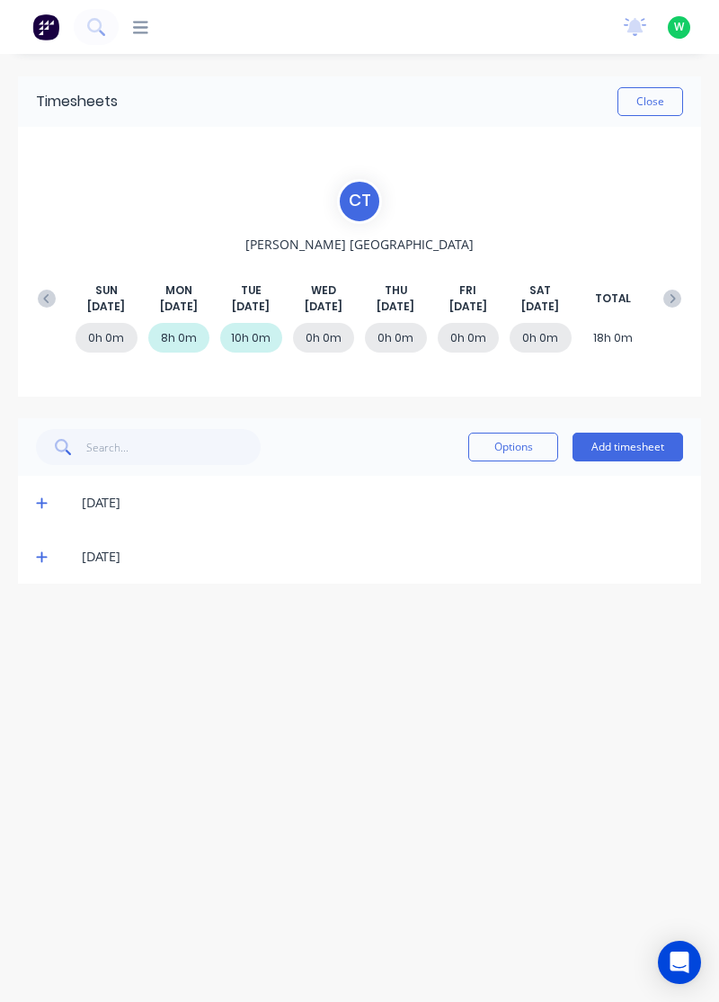
click at [664, 106] on button "Close" at bounding box center [651, 101] width 66 height 29
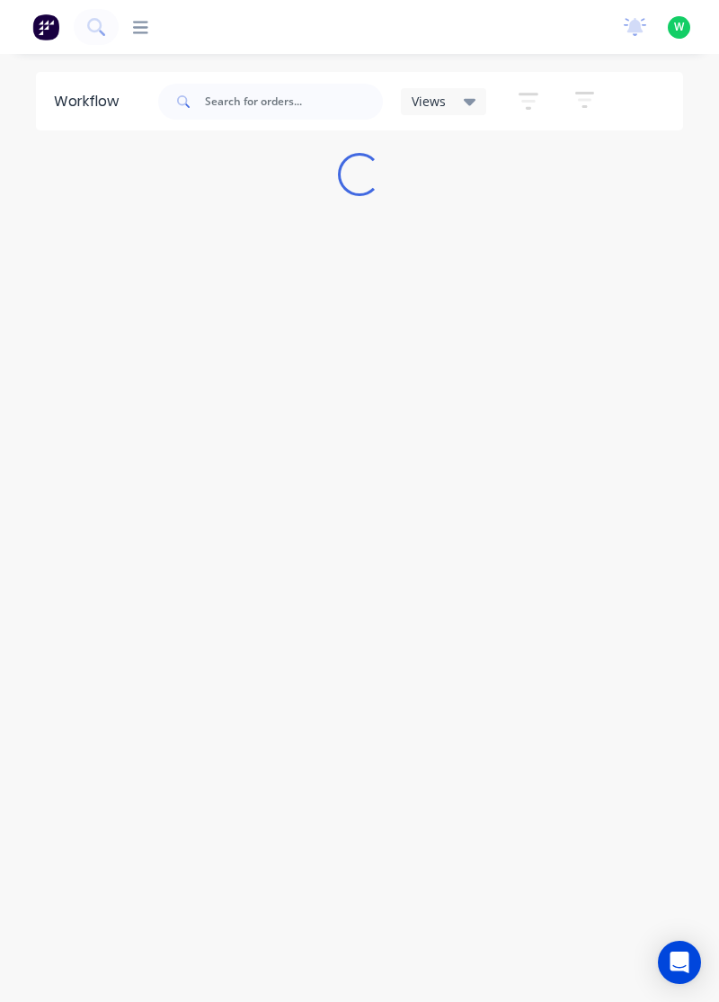
click at [144, 27] on icon at bounding box center [140, 27] width 15 height 13
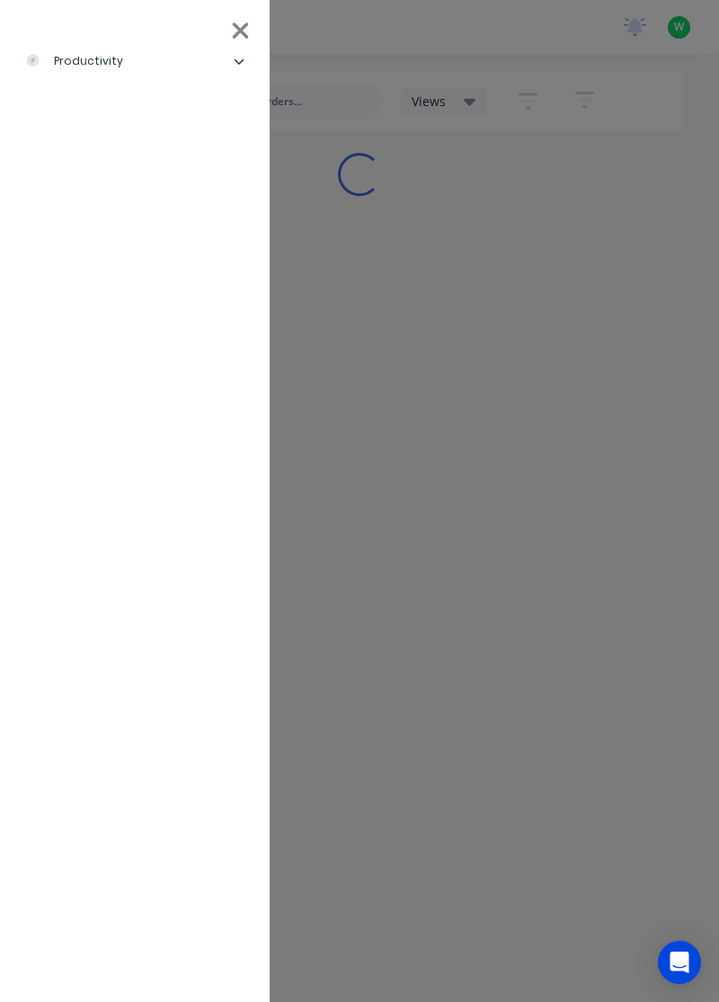
click at [111, 60] on div "productivity" at bounding box center [74, 61] width 98 height 16
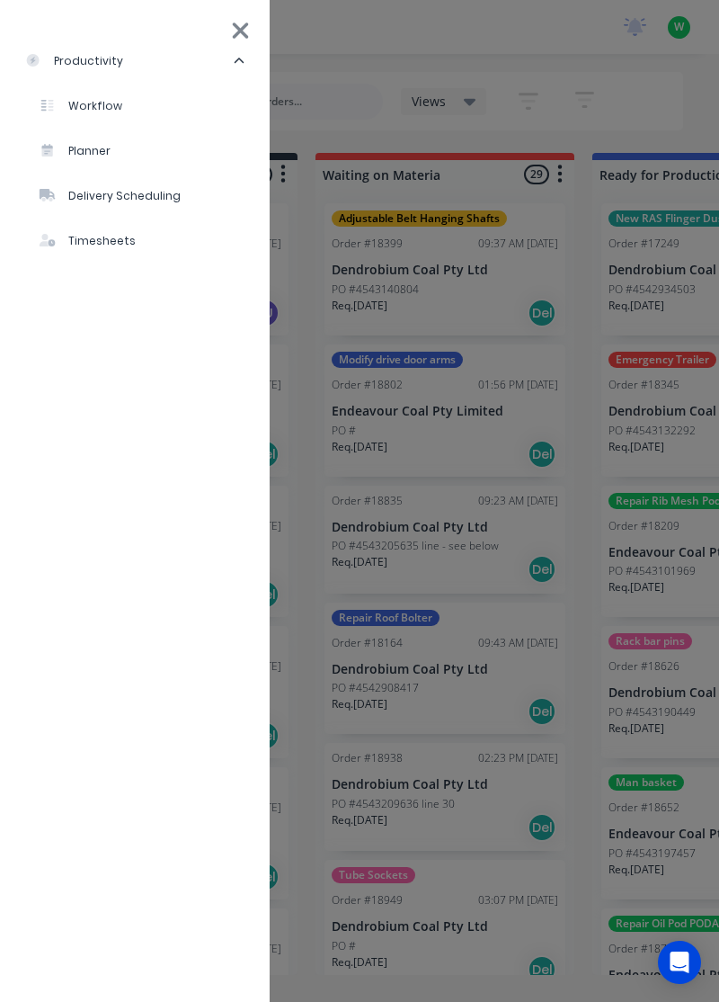
click at [108, 243] on div "Timesheets" at bounding box center [88, 241] width 96 height 16
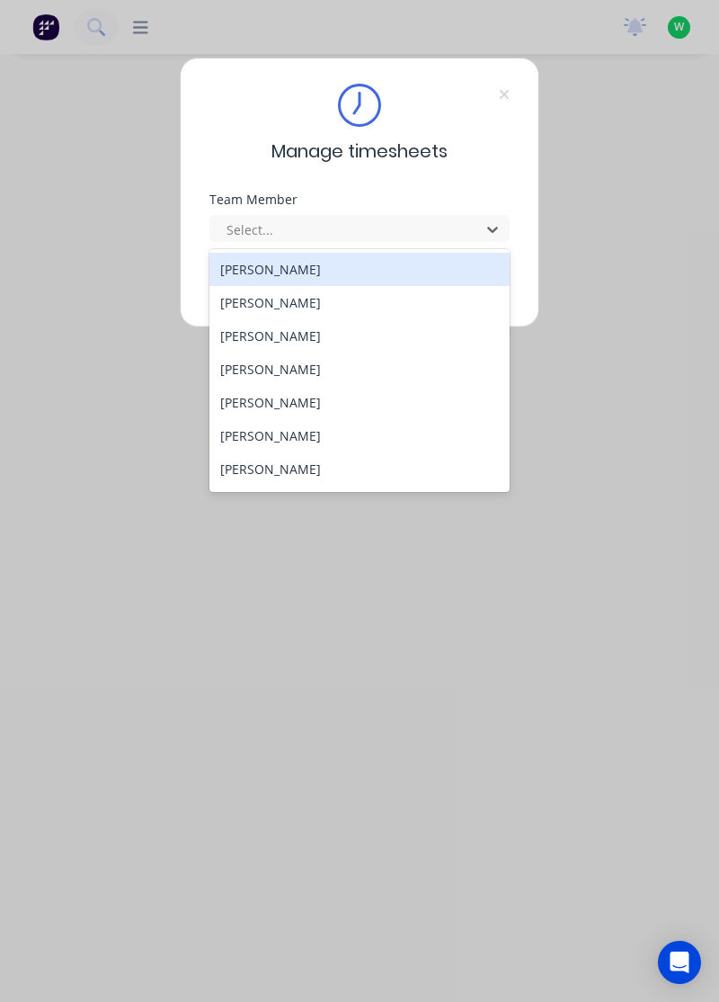
click at [291, 487] on div "[PERSON_NAME]" at bounding box center [360, 502] width 301 height 33
click at [277, 470] on div "[PERSON_NAME]" at bounding box center [360, 468] width 301 height 33
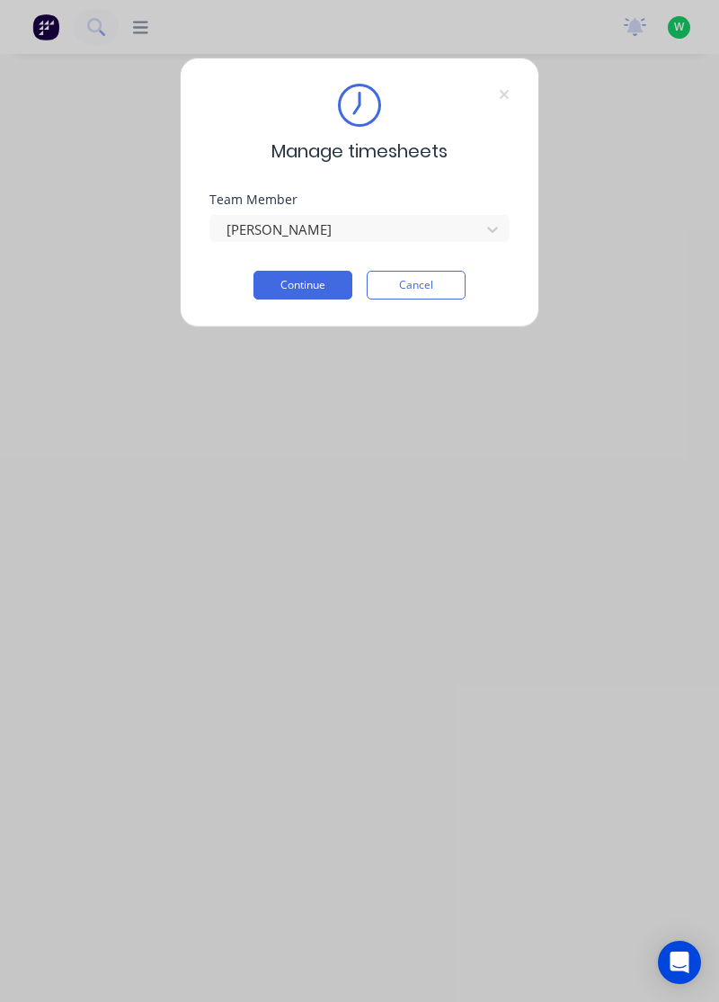
click at [309, 288] on button "Continue" at bounding box center [303, 285] width 99 height 29
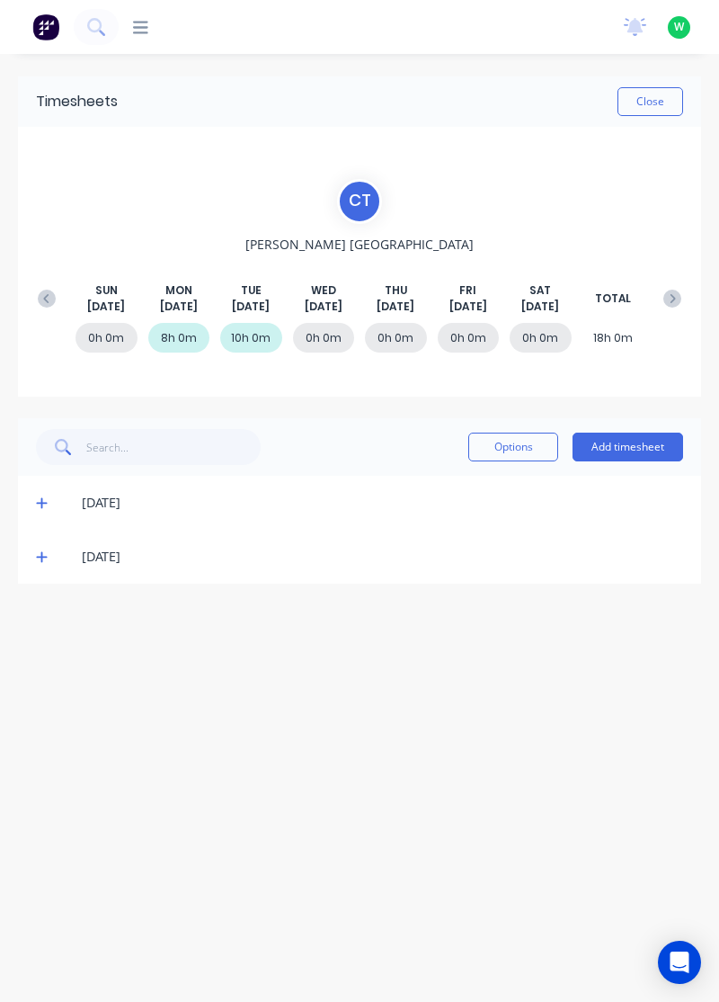
click at [646, 451] on button "Add timesheet" at bounding box center [628, 447] width 111 height 29
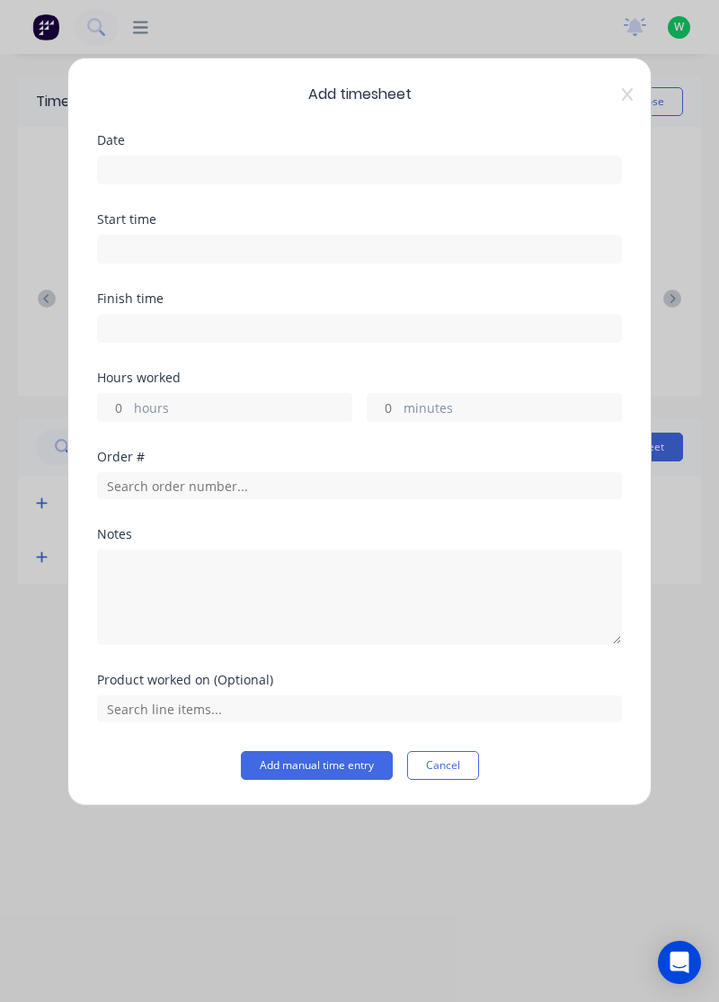
click at [257, 165] on input at bounding box center [359, 169] width 523 height 27
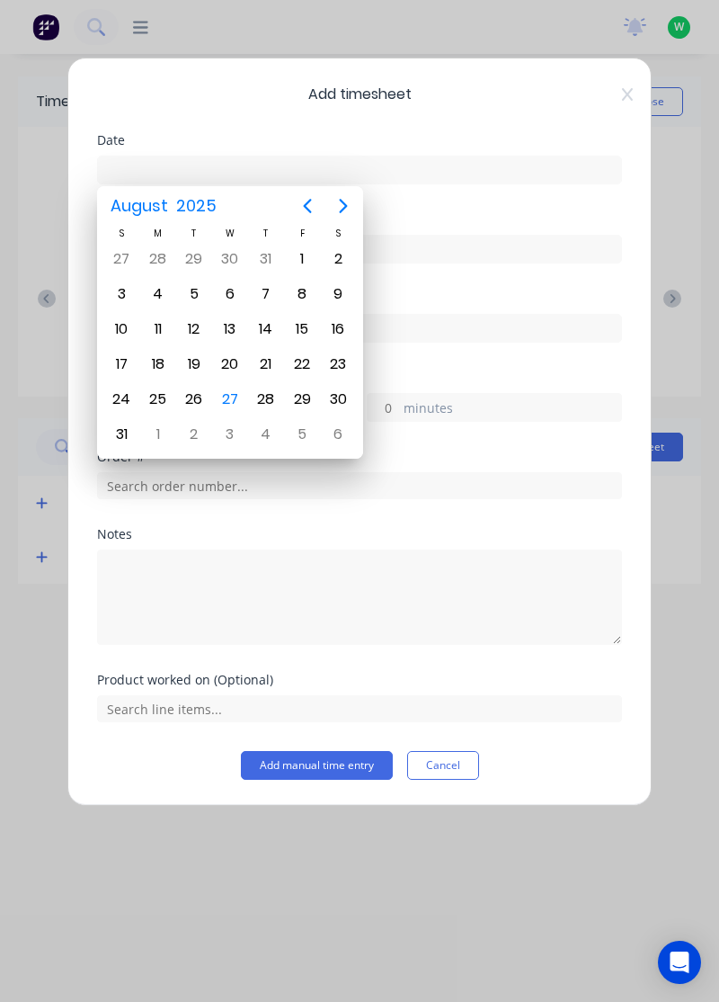
click at [236, 390] on div "27" at bounding box center [230, 399] width 27 height 27
type input "[DATE]"
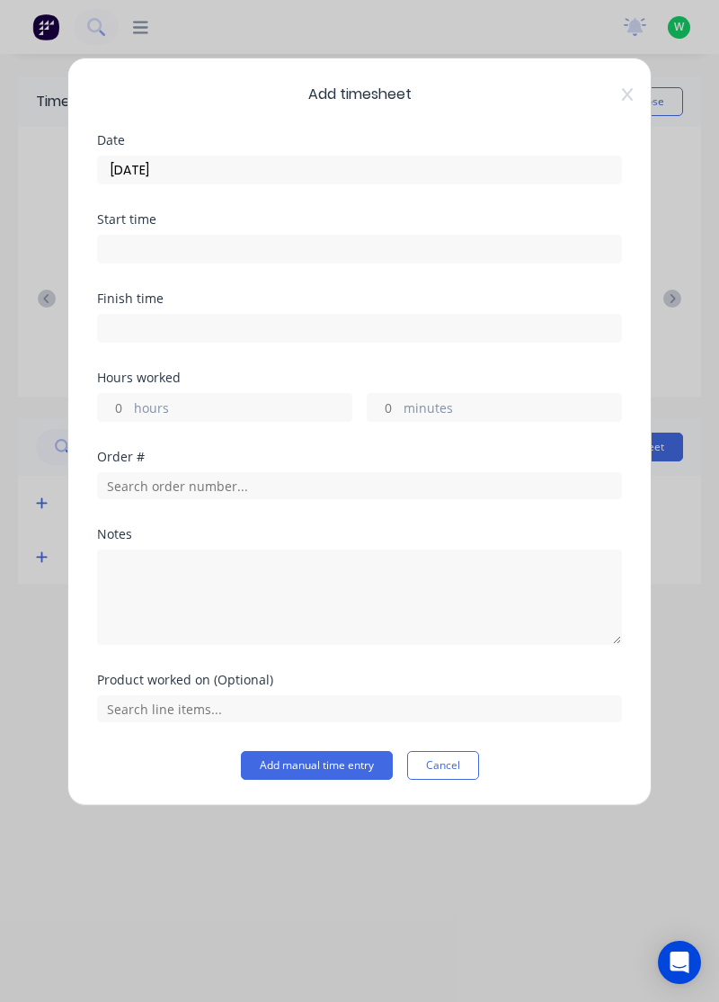
click at [117, 409] on input "hours" at bounding box center [113, 407] width 31 height 27
type input "8"
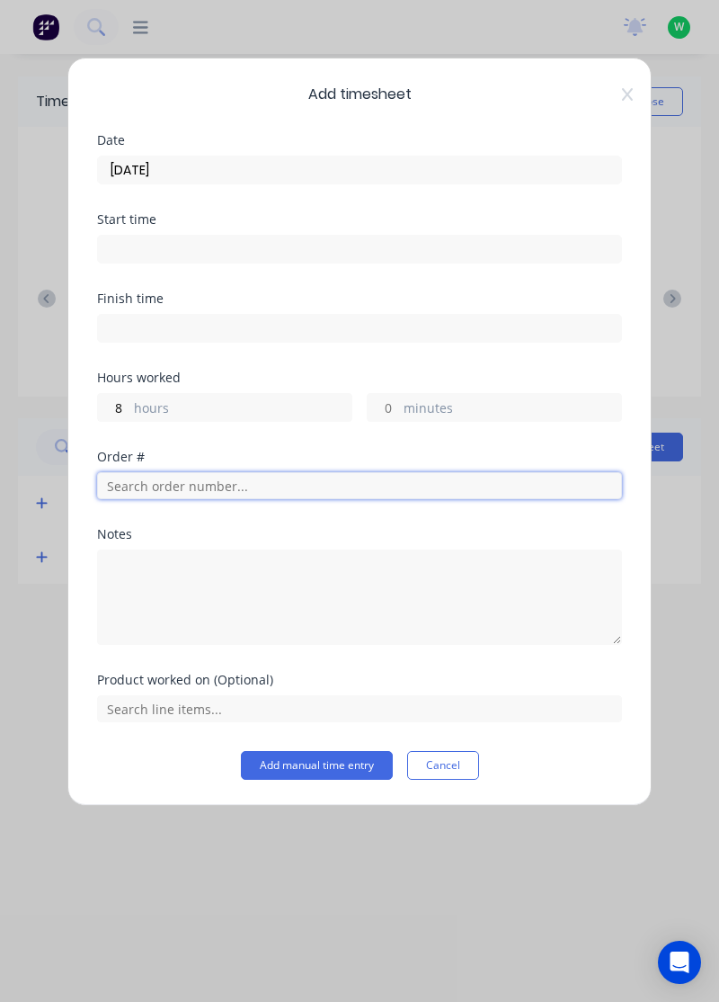
click at [196, 479] on input "text" at bounding box center [359, 485] width 525 height 27
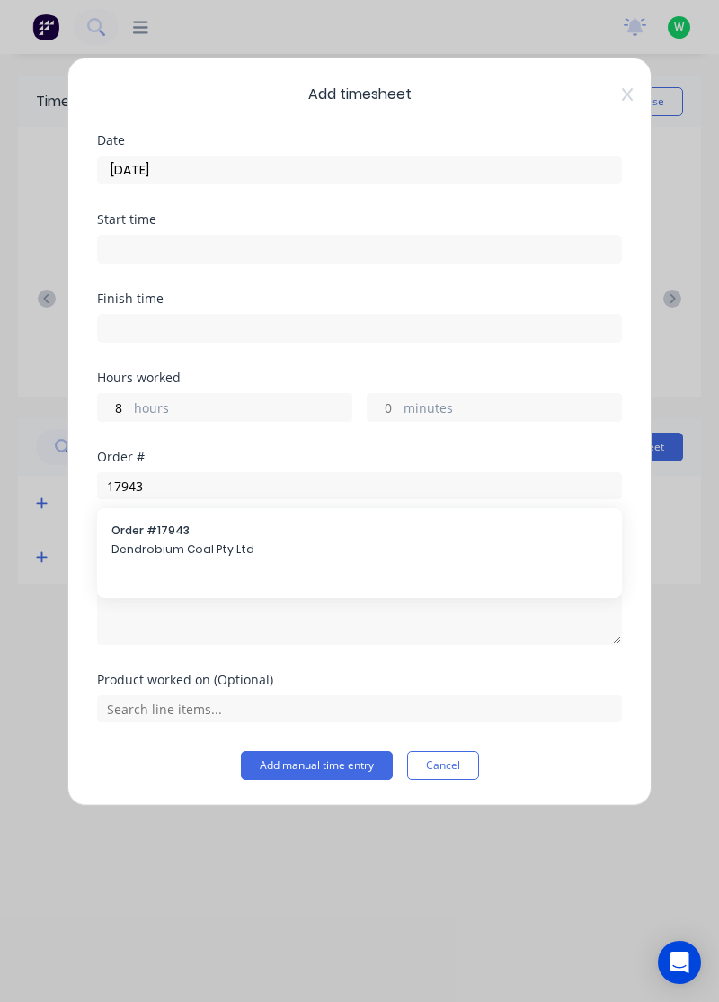
click at [197, 538] on div "Notes" at bounding box center [359, 586] width 525 height 117
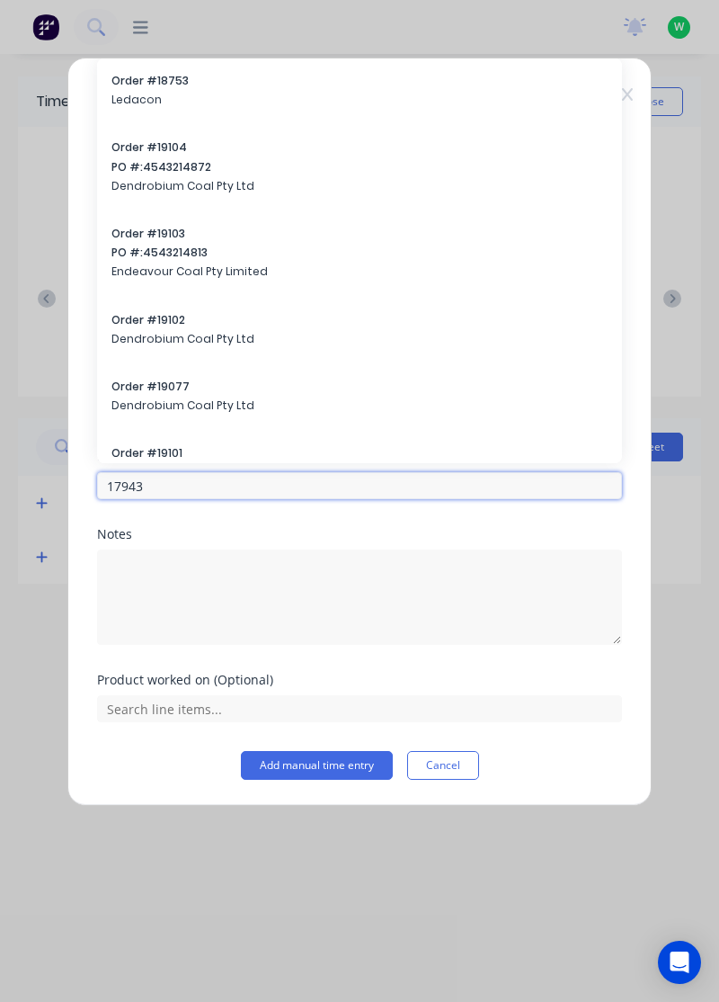
click at [161, 494] on input "17943" at bounding box center [359, 485] width 525 height 27
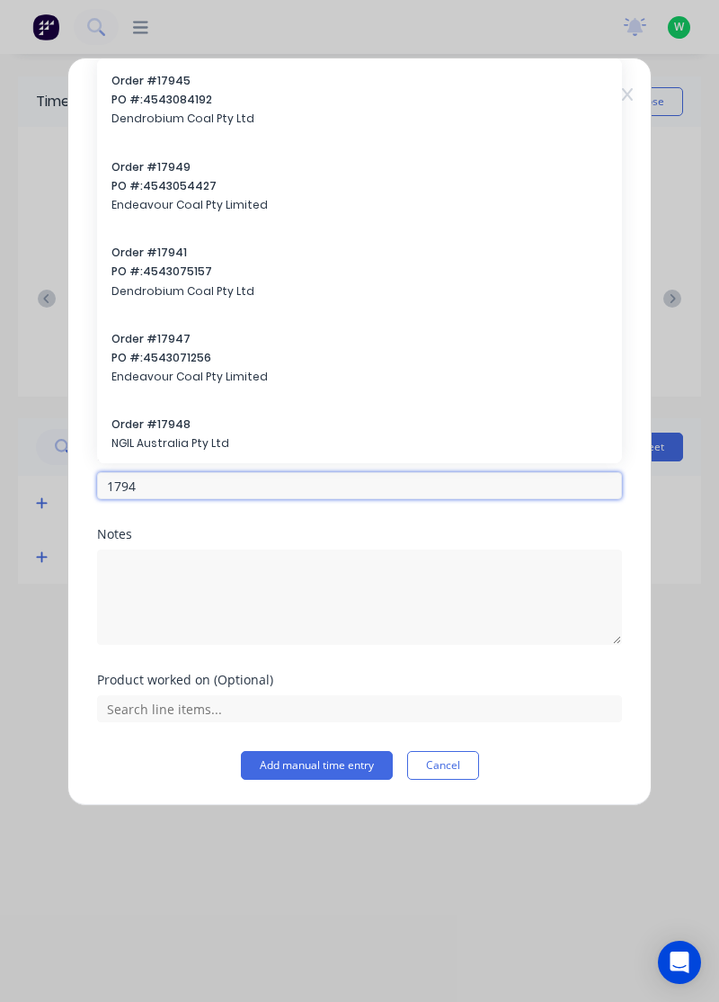
type input "17943"
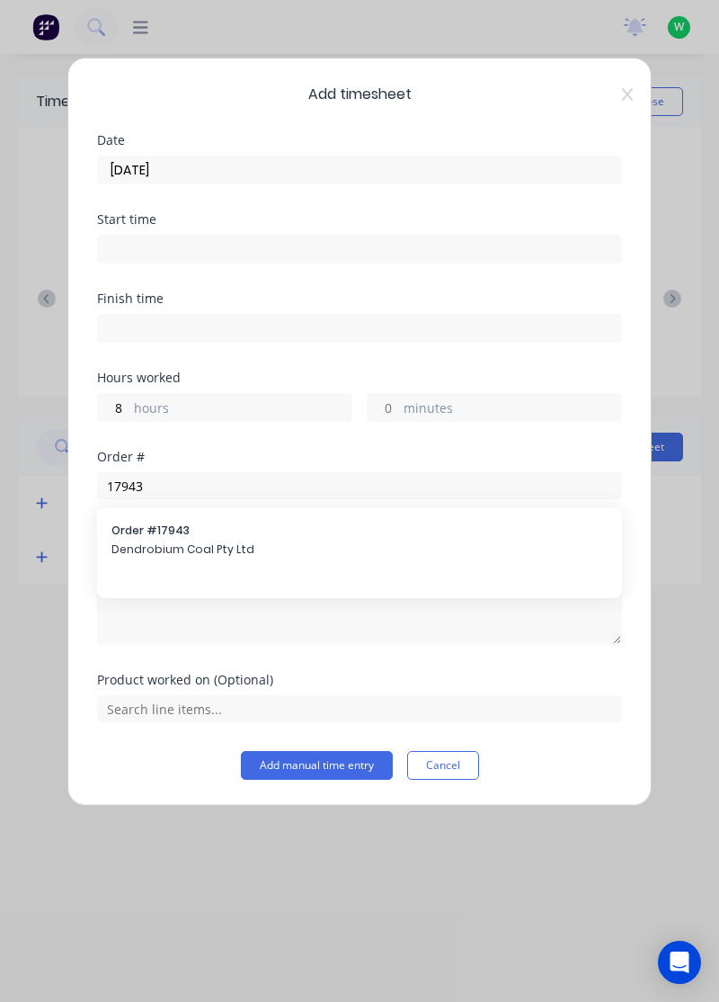
click at [157, 529] on span "Order # 17943" at bounding box center [359, 530] width 496 height 16
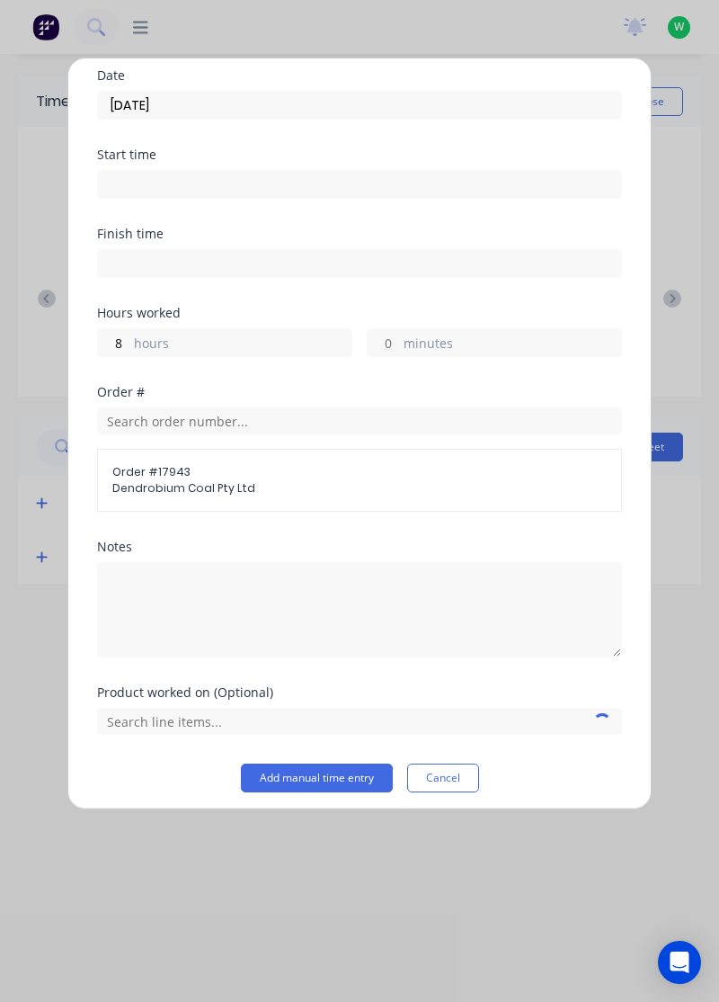
scroll to position [70, 0]
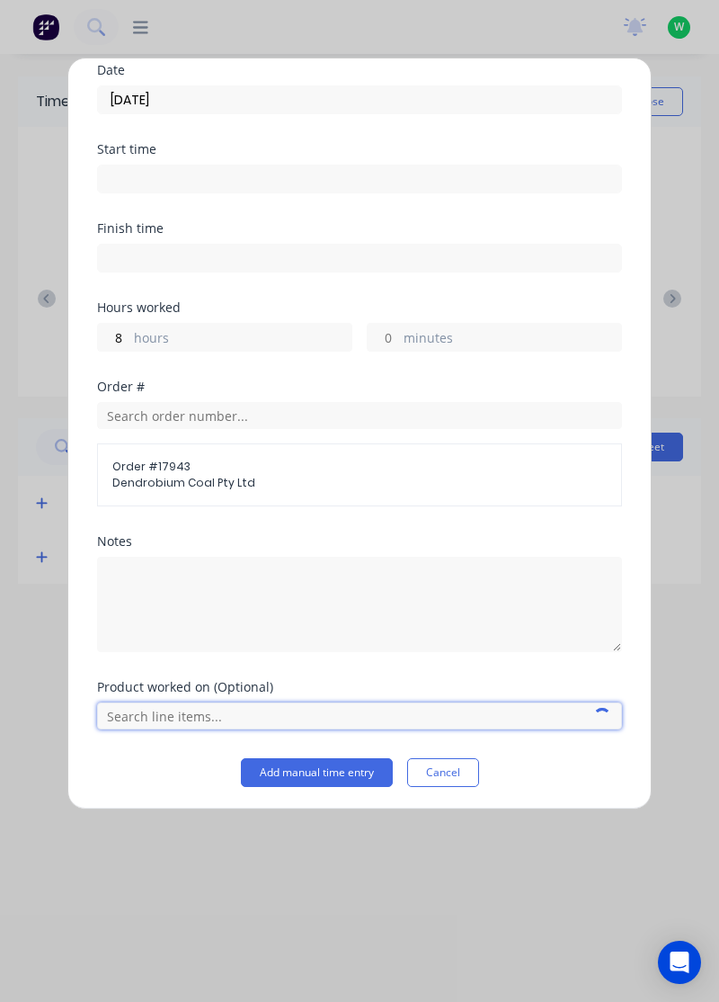
click at [227, 718] on input "text" at bounding box center [359, 715] width 525 height 27
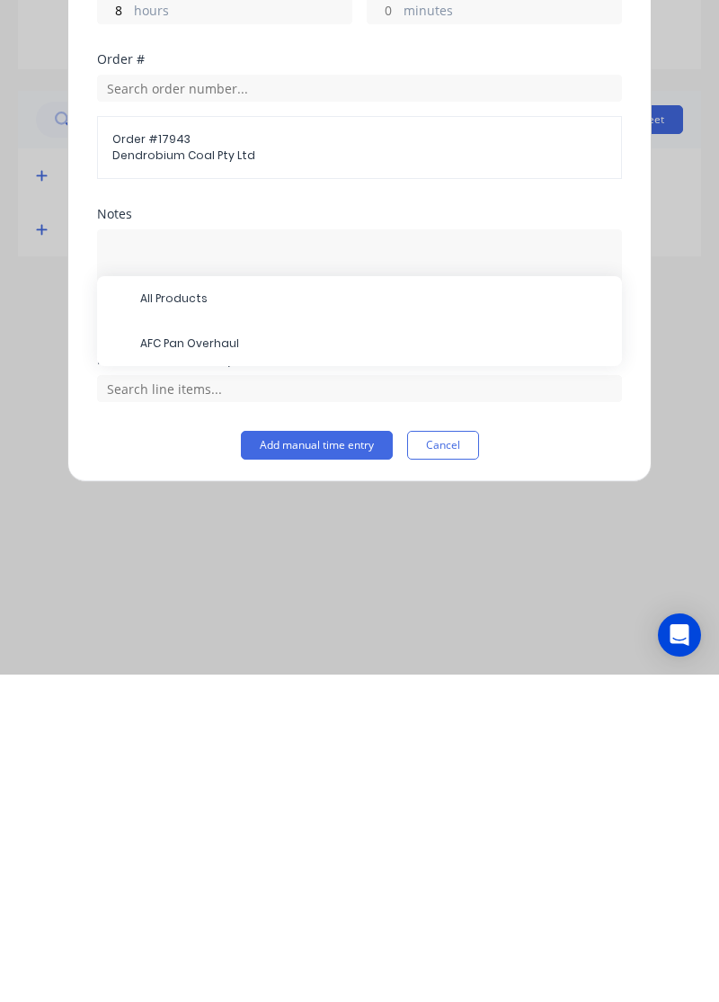
click at [234, 673] on span "AFC Pan Overhaul" at bounding box center [374, 671] width 468 height 16
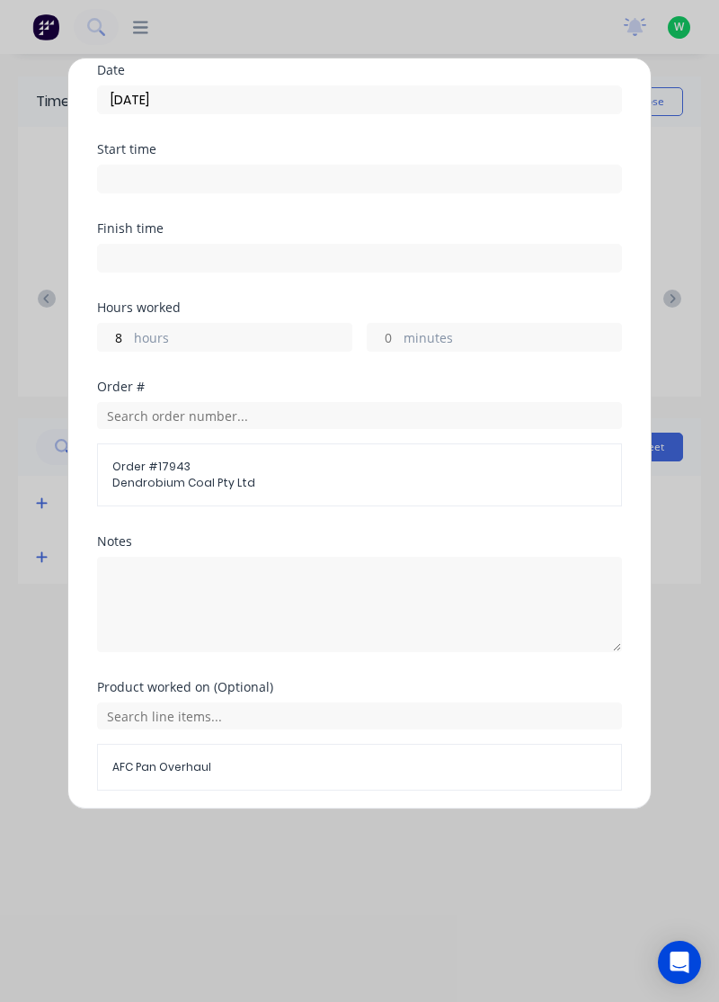
scroll to position [130, 0]
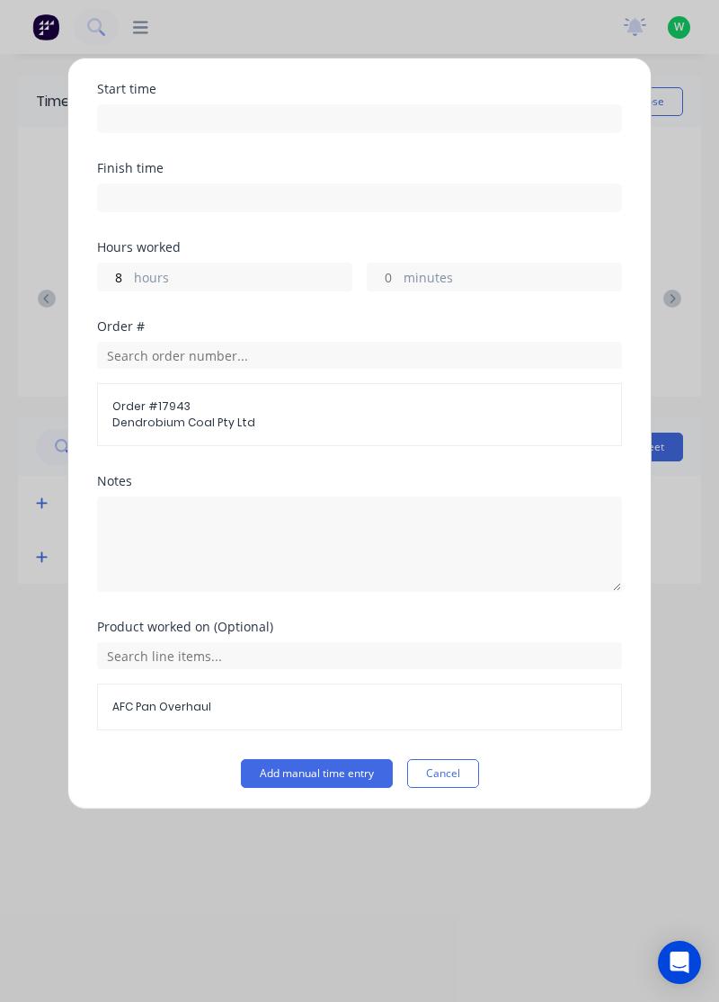
click at [331, 772] on button "Add manual time entry" at bounding box center [317, 773] width 152 height 29
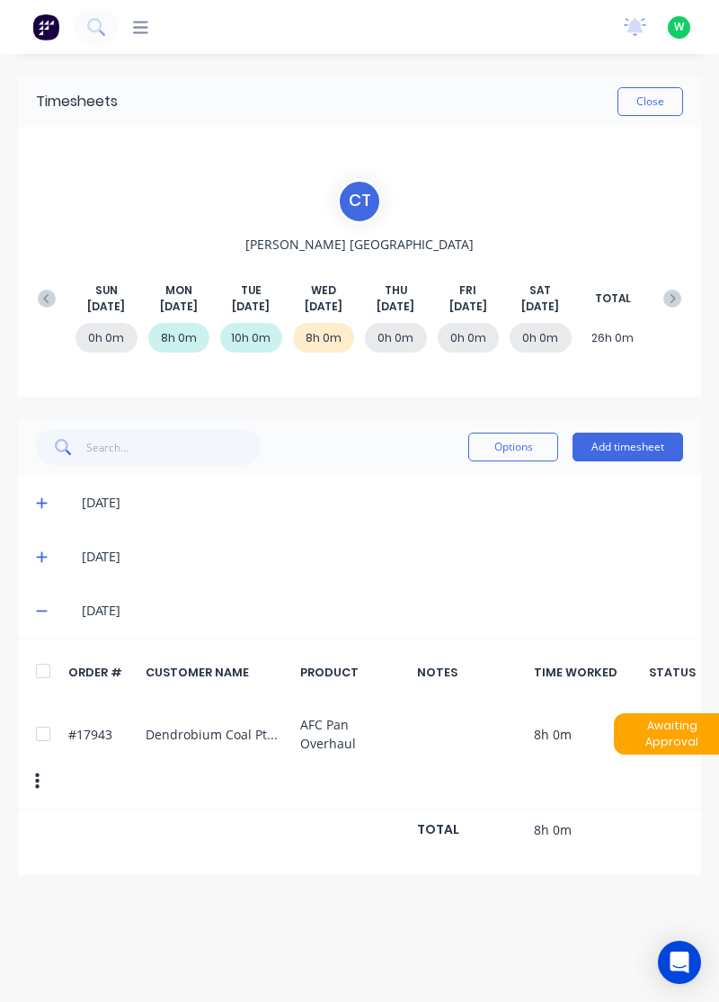
click at [643, 103] on button "Close" at bounding box center [651, 101] width 66 height 29
